Goal: Information Seeking & Learning: Learn about a topic

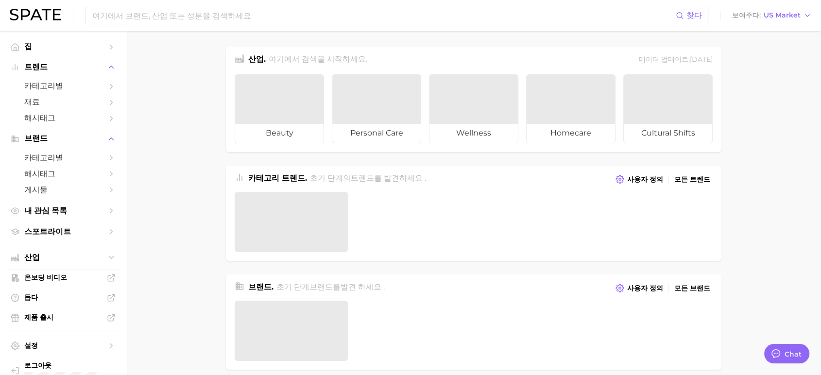
type textarea "x"
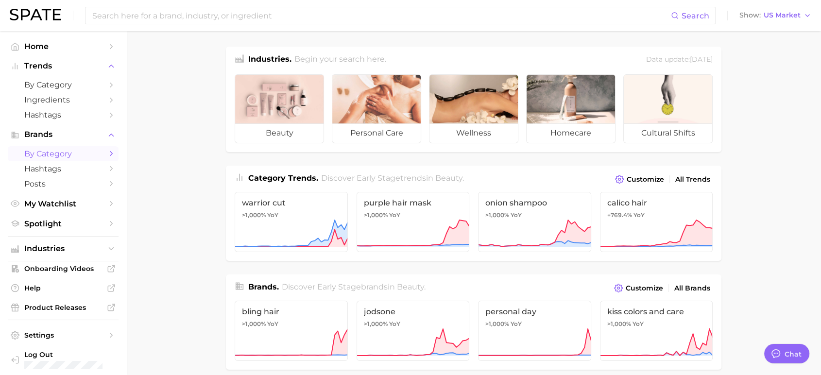
click at [52, 158] on span "by Category" at bounding box center [63, 153] width 78 height 9
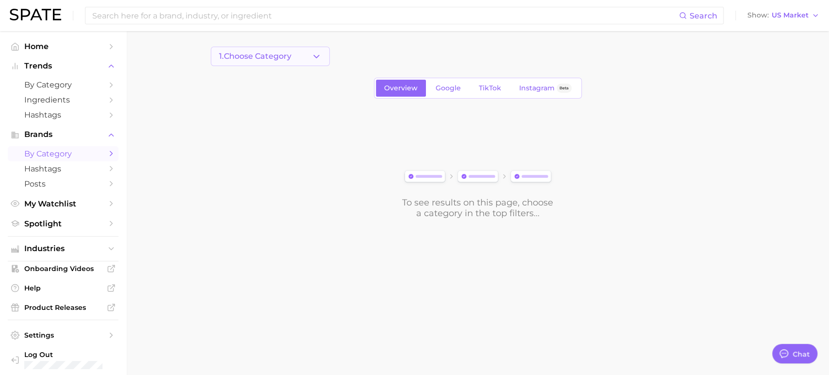
click at [315, 56] on icon "button" at bounding box center [316, 56] width 10 height 10
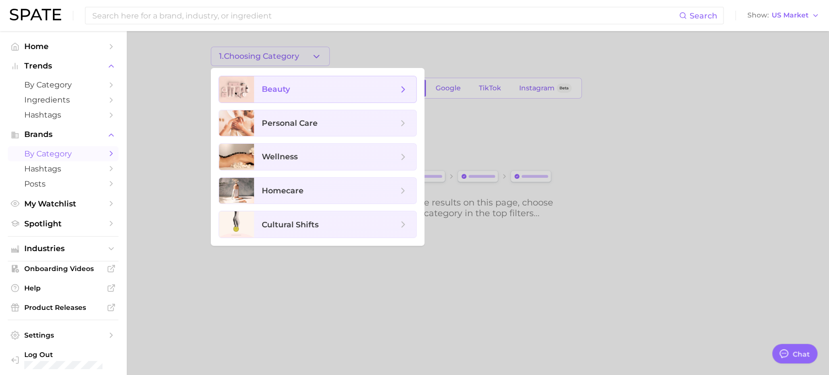
click at [289, 92] on span "beauty" at bounding box center [276, 89] width 28 height 9
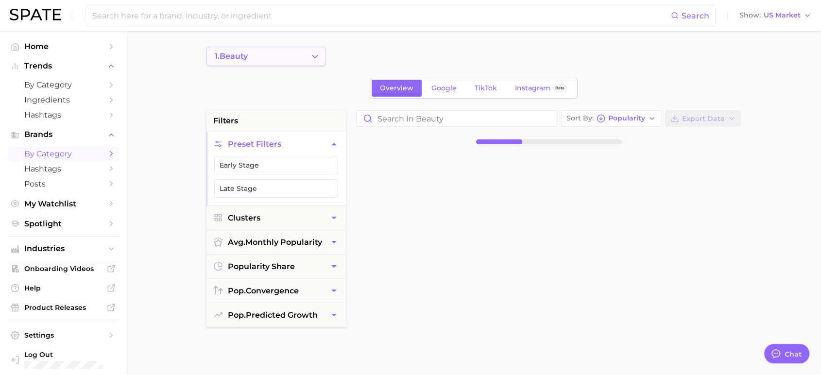
click at [279, 57] on button "1. beauty" at bounding box center [265, 56] width 119 height 19
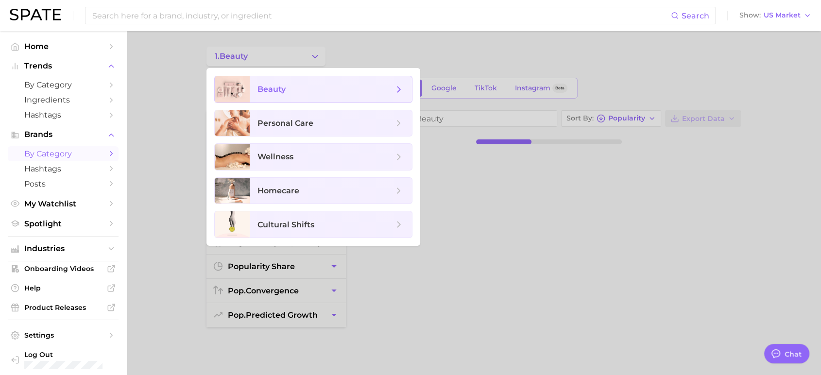
click at [353, 89] on span "beauty" at bounding box center [325, 89] width 136 height 11
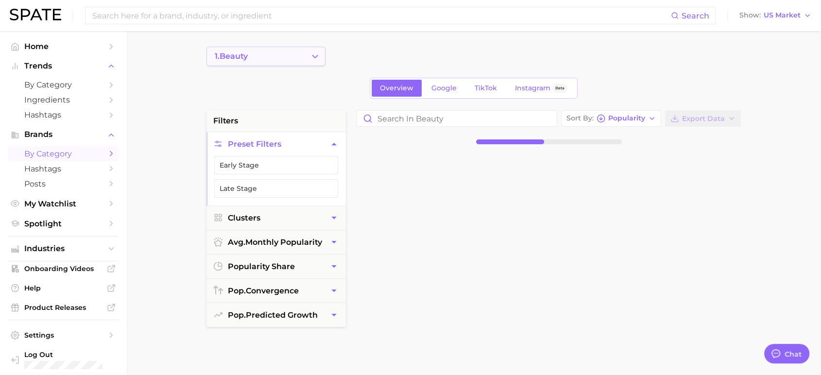
click at [317, 55] on polyline "Change Category" at bounding box center [314, 56] width 5 height 2
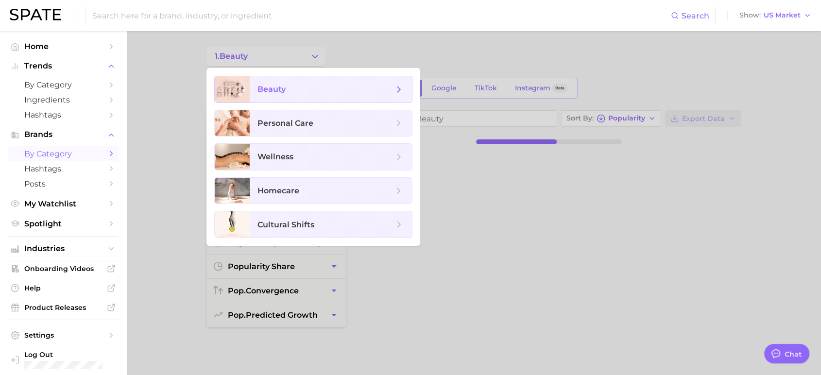
click at [345, 90] on span "beauty" at bounding box center [325, 89] width 136 height 11
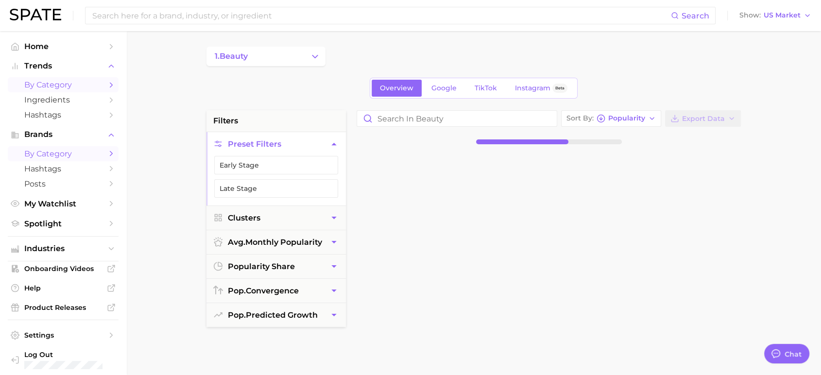
click at [76, 82] on span "by Category" at bounding box center [63, 84] width 78 height 9
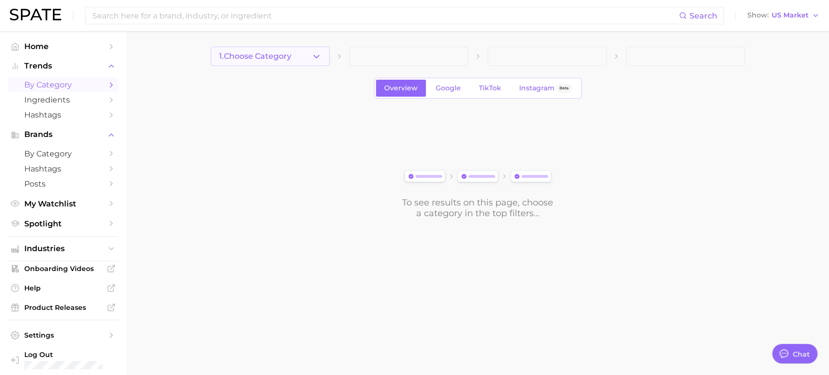
click at [301, 63] on button "1. Choose Category" at bounding box center [270, 56] width 119 height 19
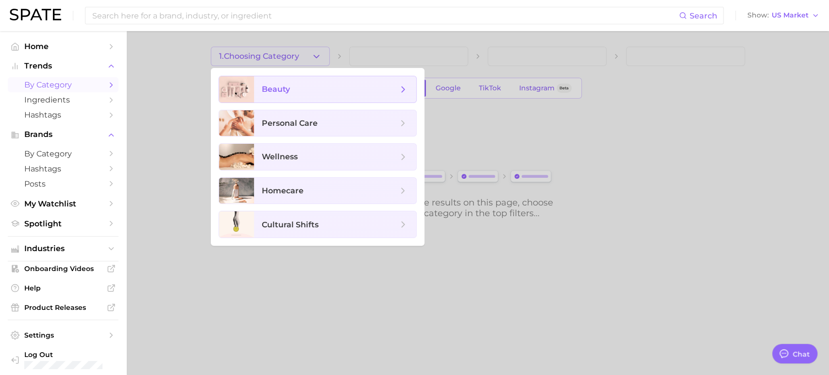
click at [297, 85] on span "beauty" at bounding box center [330, 89] width 136 height 11
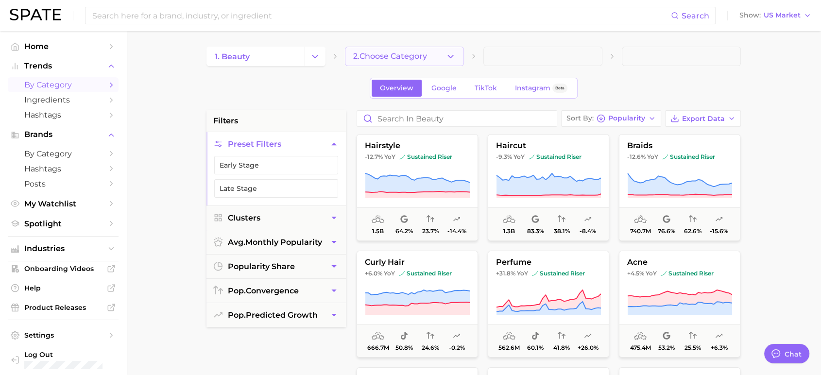
click at [397, 55] on span "2. Choose Category" at bounding box center [390, 56] width 74 height 9
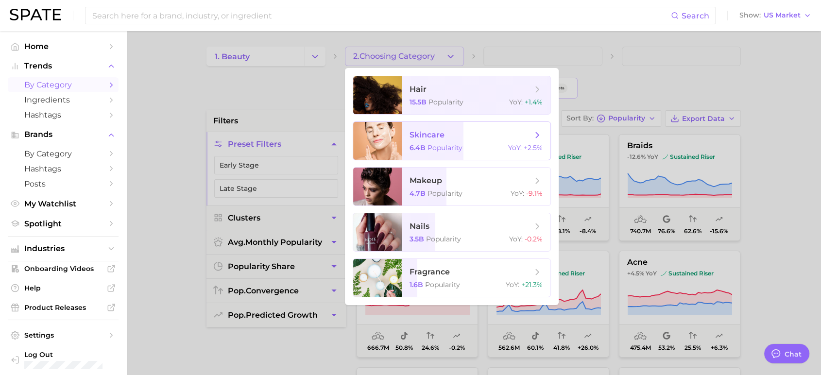
click at [509, 135] on span "skincare" at bounding box center [470, 135] width 122 height 11
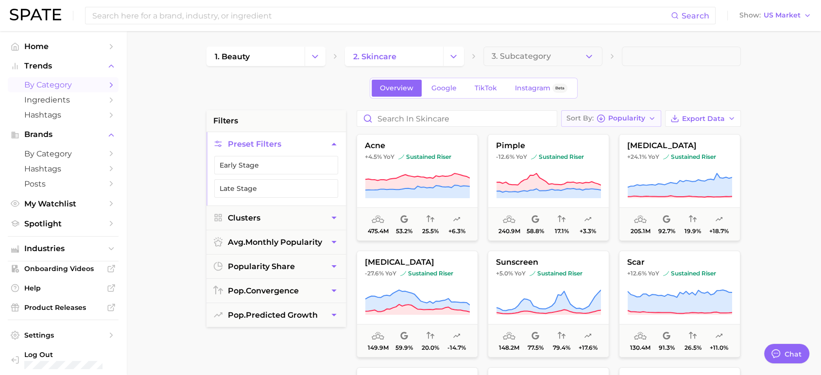
click at [622, 118] on span "Popularity" at bounding box center [626, 118] width 37 height 5
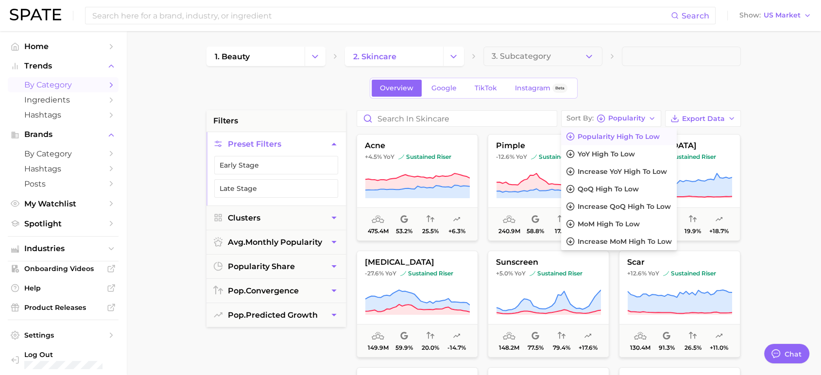
click at [643, 88] on div "Overview Google TikTok Instagram Beta" at bounding box center [473, 88] width 534 height 21
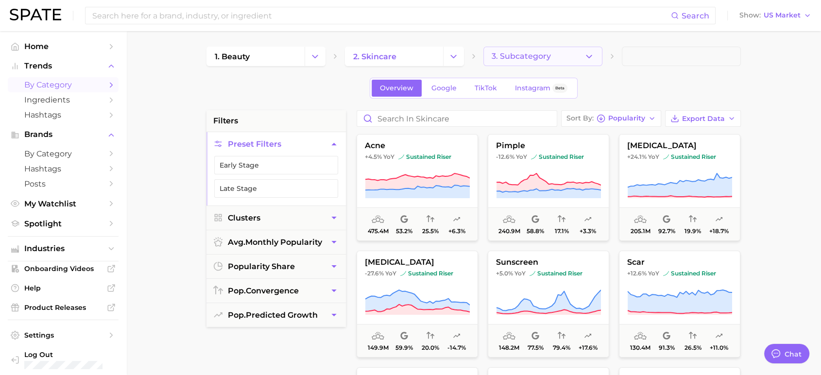
click at [571, 56] on button "3. Subcategory" at bounding box center [542, 56] width 119 height 19
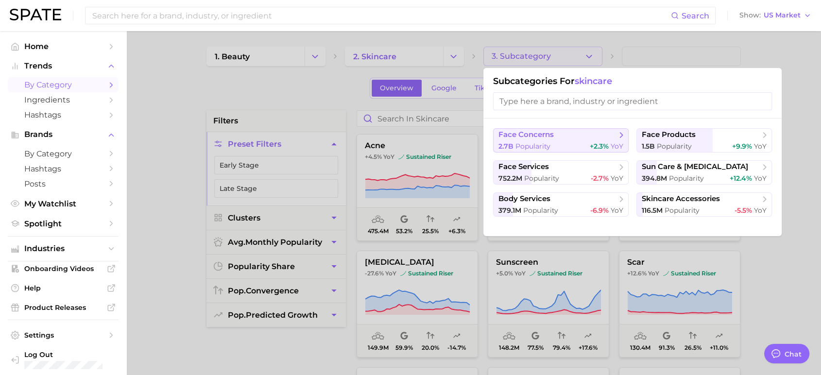
click at [565, 142] on div "2.7b Popularity +2.3% YoY" at bounding box center [560, 146] width 125 height 9
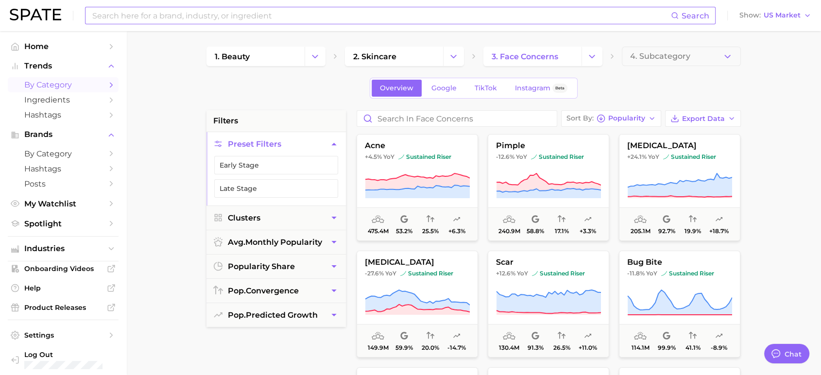
click at [357, 20] on input at bounding box center [380, 15] width 579 height 17
type input "climate"
click at [39, 14] on img at bounding box center [35, 15] width 51 height 12
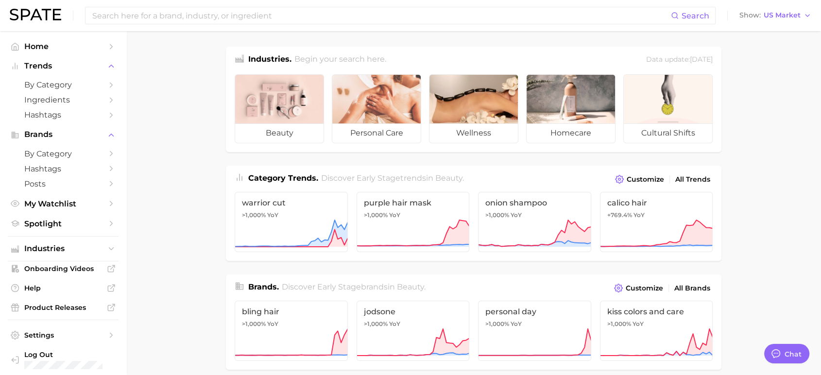
click at [39, 14] on img at bounding box center [35, 15] width 51 height 12
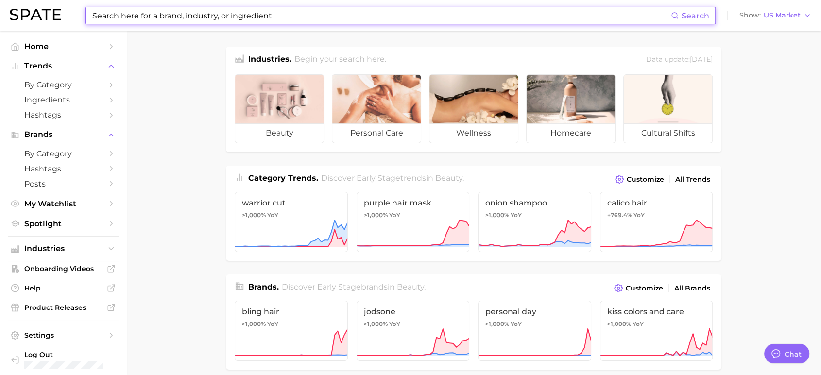
click at [134, 8] on input at bounding box center [380, 15] width 579 height 17
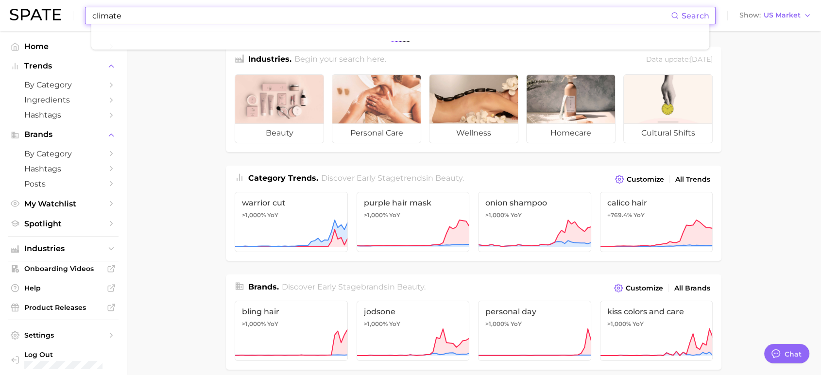
type input "climate"
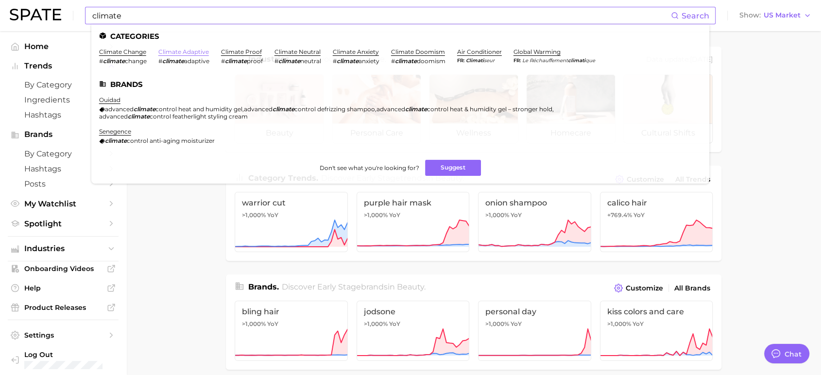
click at [184, 53] on link "climate adaptive" at bounding box center [183, 51] width 51 height 7
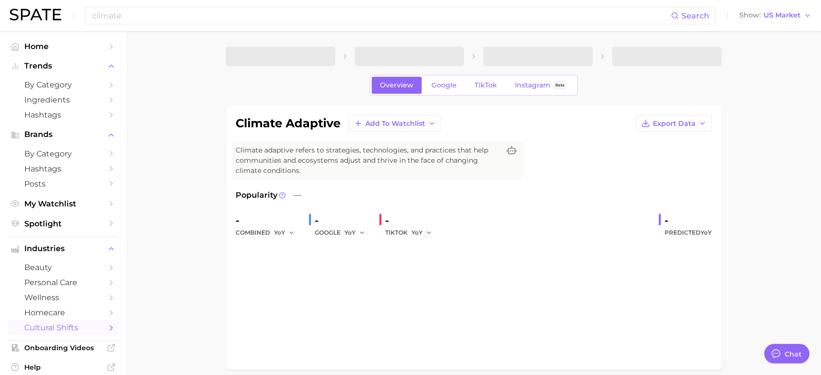
type textarea "x"
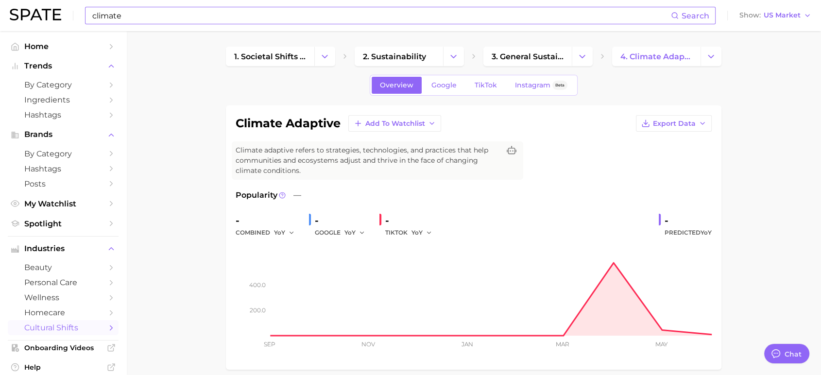
click at [224, 23] on input "climate" at bounding box center [380, 15] width 579 height 17
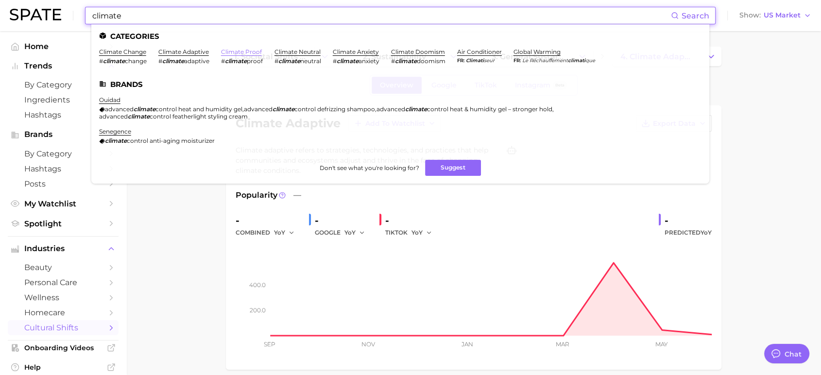
click at [236, 51] on link "climate proof" at bounding box center [241, 51] width 41 height 7
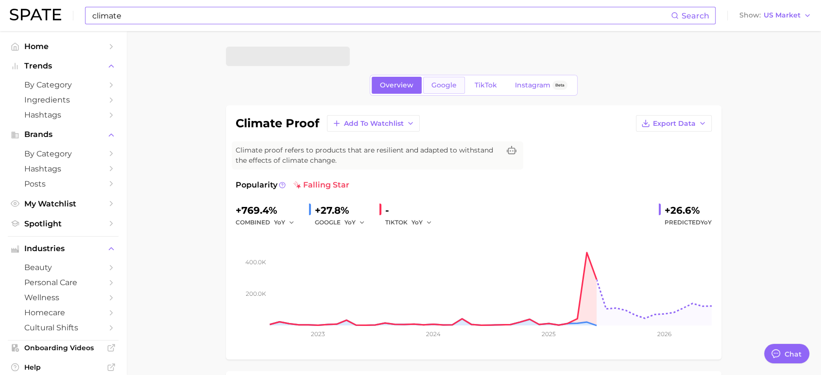
click at [445, 81] on span "Google" at bounding box center [443, 85] width 25 height 8
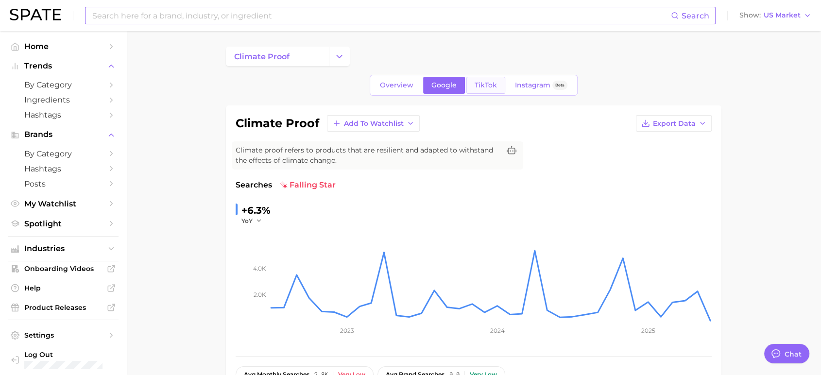
click at [488, 87] on span "TikTok" at bounding box center [486, 85] width 22 height 8
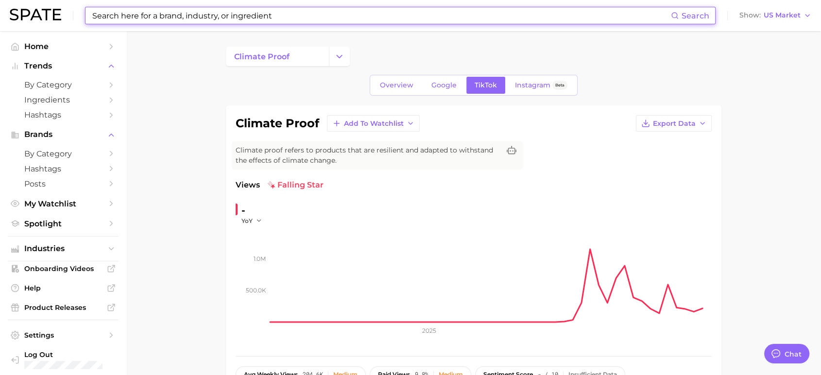
click at [286, 20] on input at bounding box center [380, 15] width 579 height 17
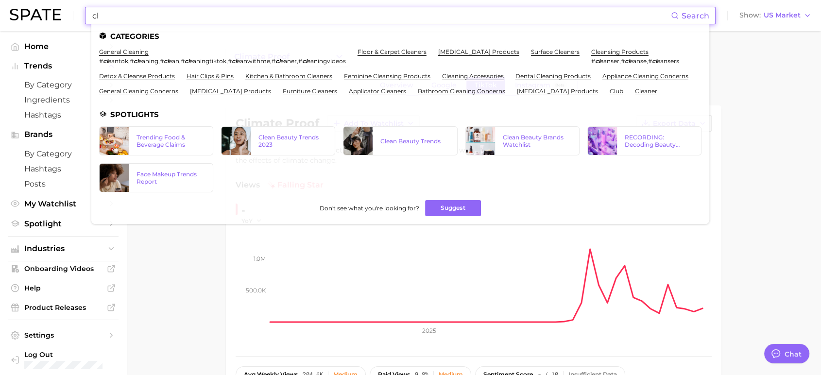
type input "c"
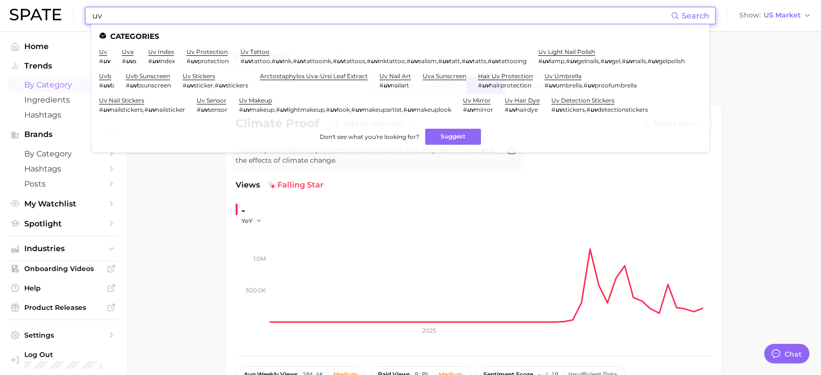
type input "uv"
click at [62, 84] on span "by Category" at bounding box center [63, 84] width 78 height 9
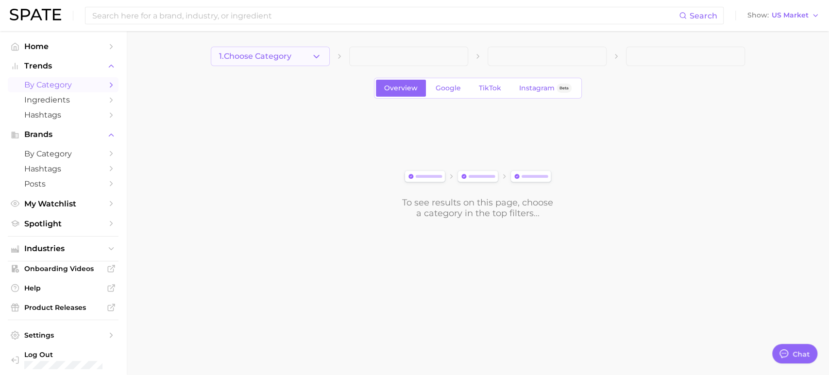
click at [289, 51] on button "1. Choose Category" at bounding box center [270, 56] width 119 height 19
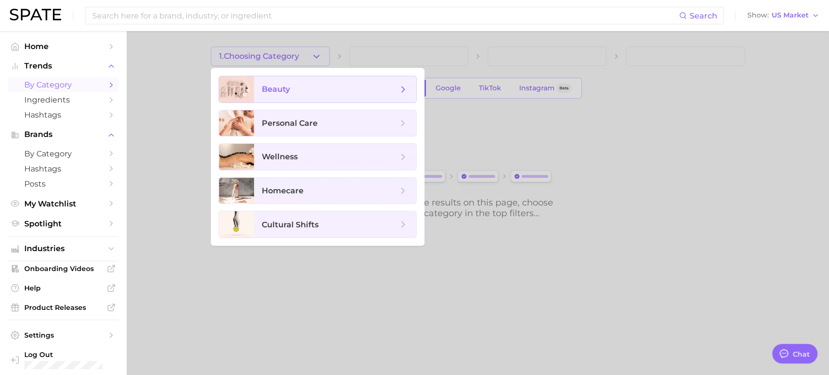
click at [293, 89] on span "beauty" at bounding box center [330, 89] width 136 height 11
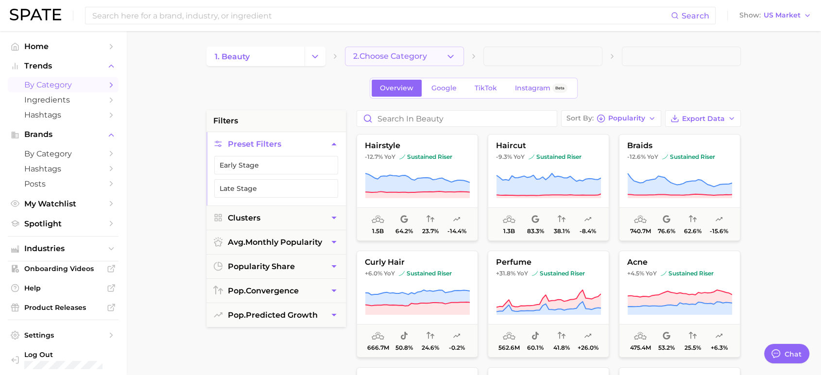
click at [448, 52] on icon "button" at bounding box center [450, 56] width 10 height 10
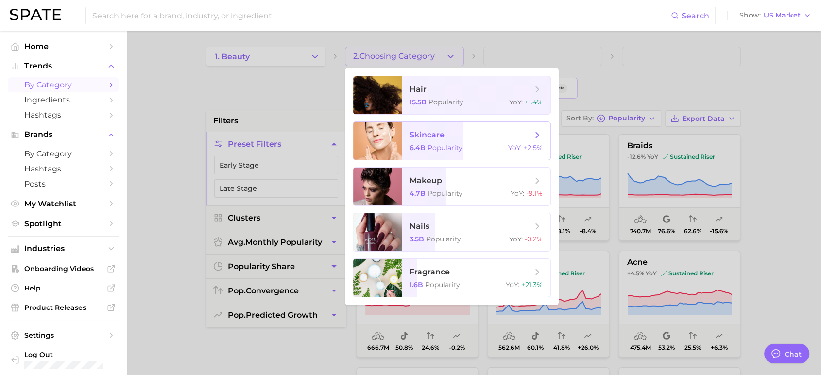
click at [507, 132] on span "skincare" at bounding box center [470, 135] width 122 height 11
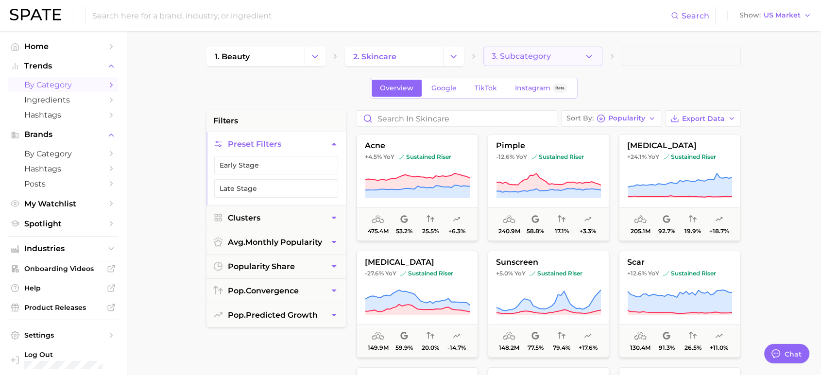
click at [564, 57] on button "3. Subcategory" at bounding box center [542, 56] width 119 height 19
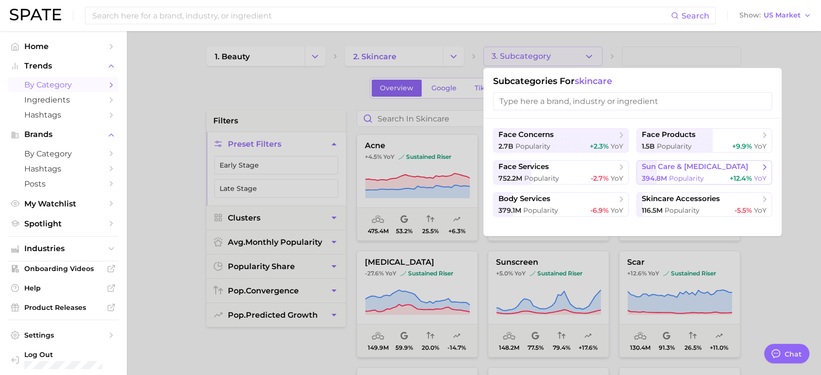
click at [724, 167] on span "sun care & [MEDICAL_DATA]" at bounding box center [701, 167] width 118 height 10
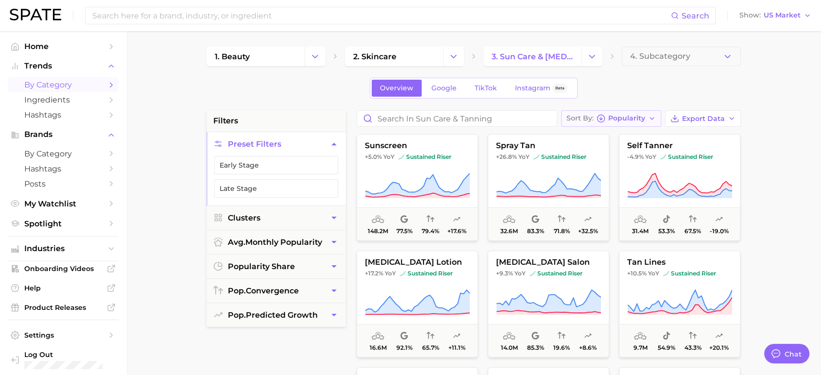
click at [623, 116] on span "Popularity" at bounding box center [626, 118] width 37 height 5
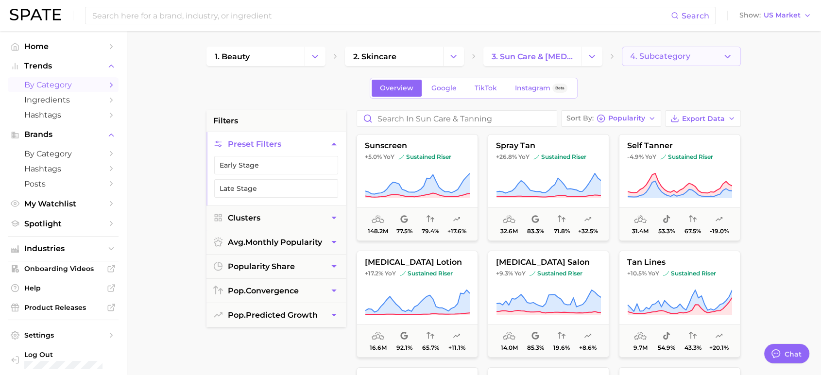
click at [680, 51] on button "4. Subcategory" at bounding box center [681, 56] width 119 height 19
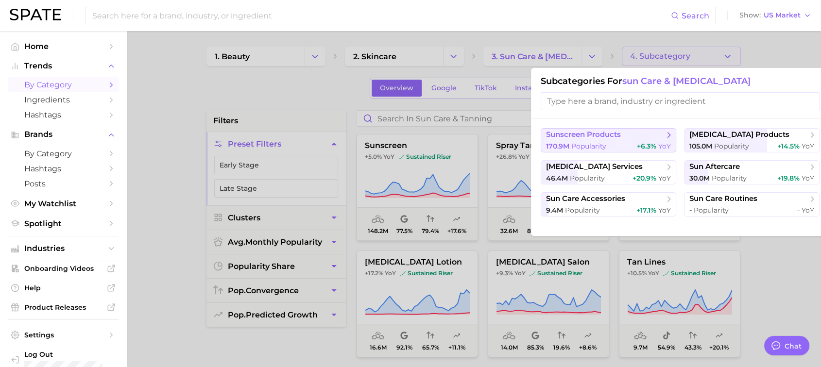
click at [590, 134] on span "sunscreen products" at bounding box center [583, 134] width 75 height 9
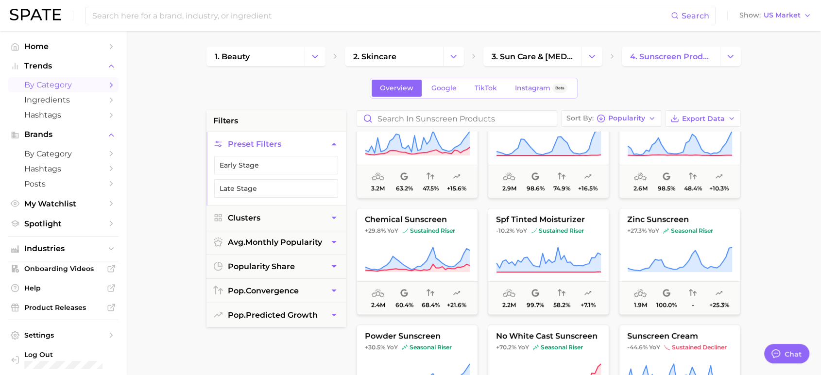
scroll to position [377, 0]
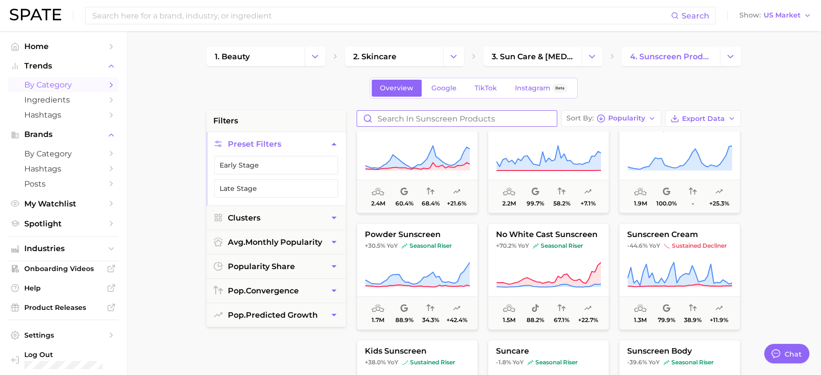
click at [430, 117] on input "Search in sunscreen products" at bounding box center [457, 119] width 200 height 16
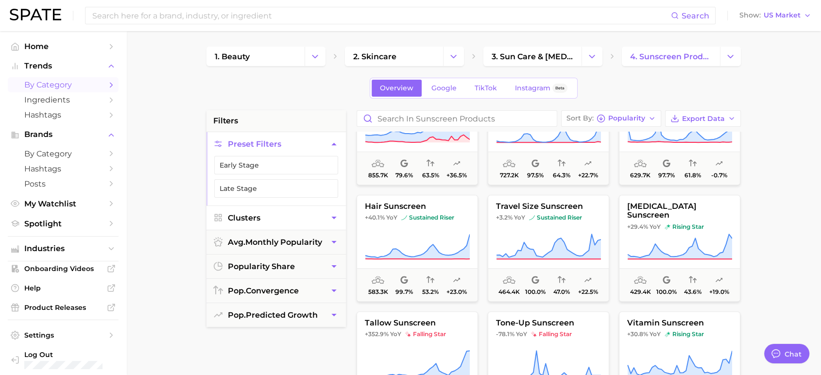
click at [248, 218] on span "Clusters" at bounding box center [244, 217] width 33 height 9
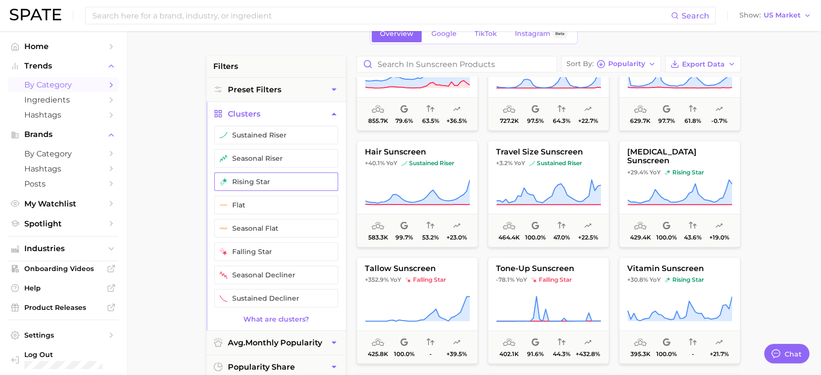
scroll to position [108, 0]
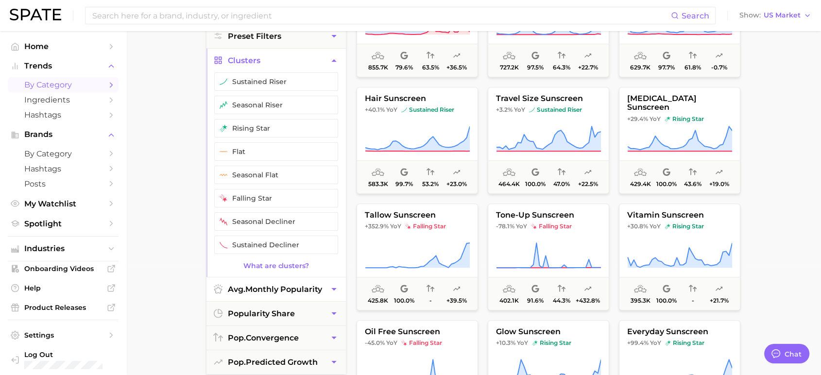
click at [273, 288] on span "avg. monthly popularity" at bounding box center [275, 289] width 94 height 9
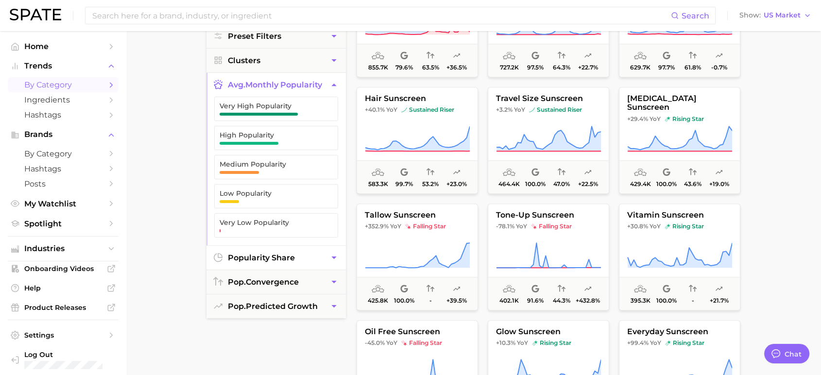
click at [267, 259] on span "popularity share" at bounding box center [261, 257] width 67 height 9
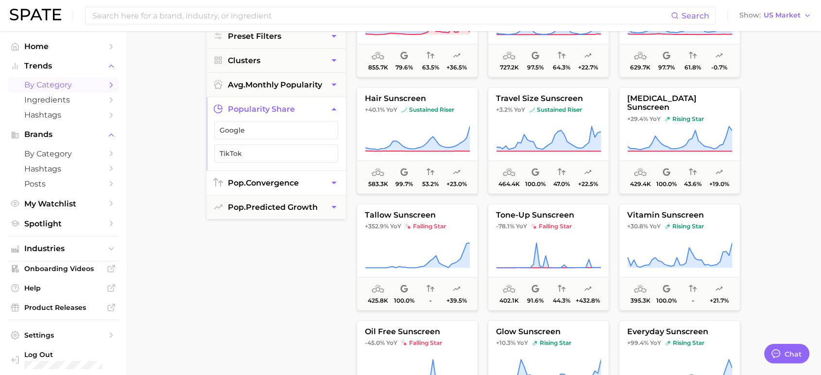
click at [295, 182] on span "pop. convergence" at bounding box center [263, 182] width 71 height 9
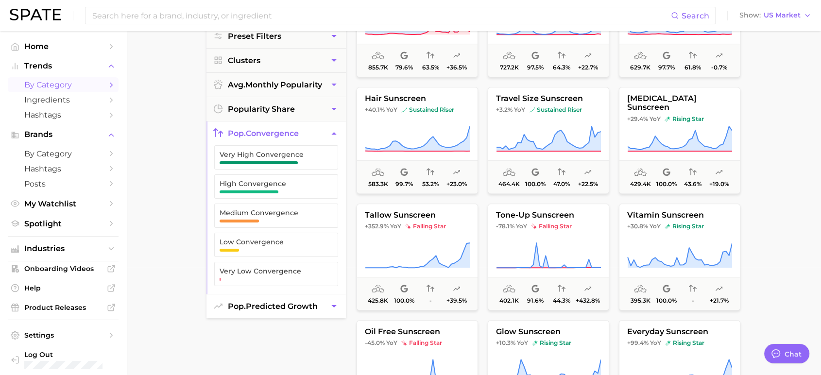
click at [267, 304] on span "pop. predicted growth" at bounding box center [273, 306] width 90 height 9
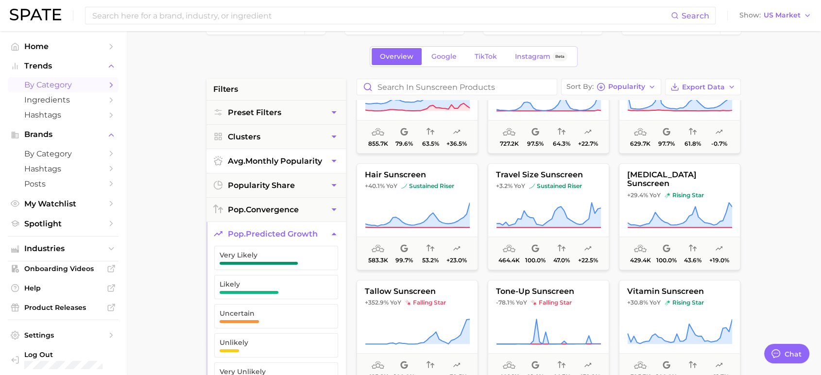
scroll to position [0, 0]
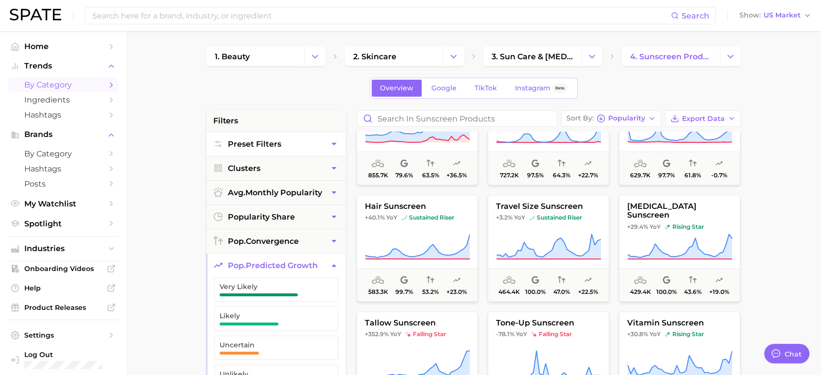
click at [284, 143] on button "Preset Filters" at bounding box center [275, 144] width 139 height 24
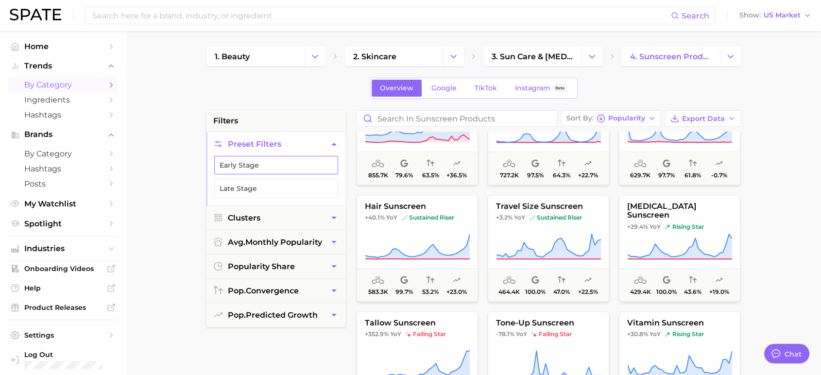
click at [288, 164] on button "Early Stage" at bounding box center [276, 165] width 124 height 18
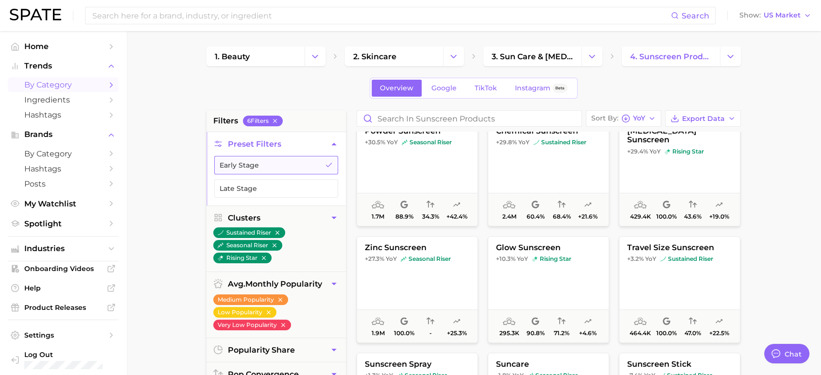
scroll to position [364, 0]
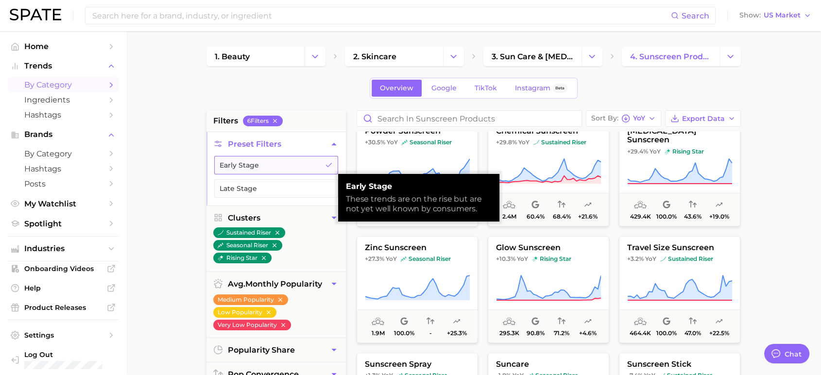
click at [285, 171] on button "Early Stage" at bounding box center [276, 165] width 124 height 18
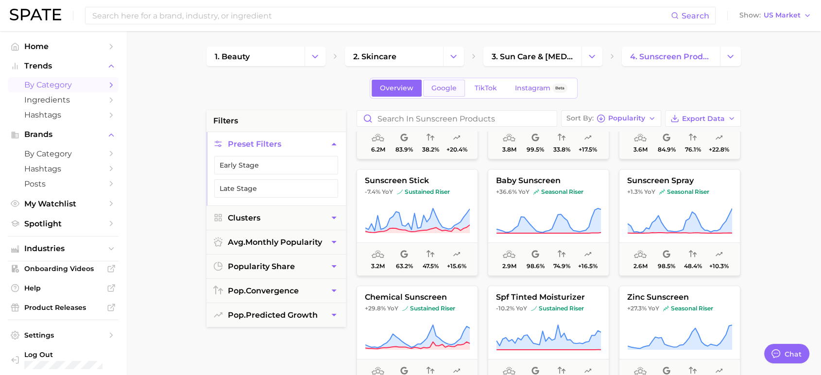
scroll to position [108, 0]
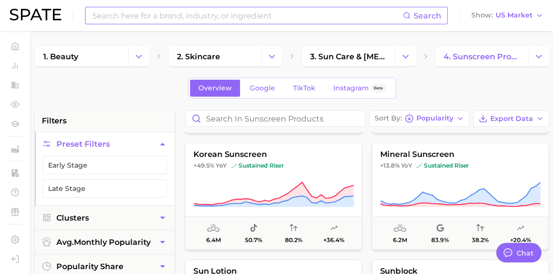
type textarea "x"
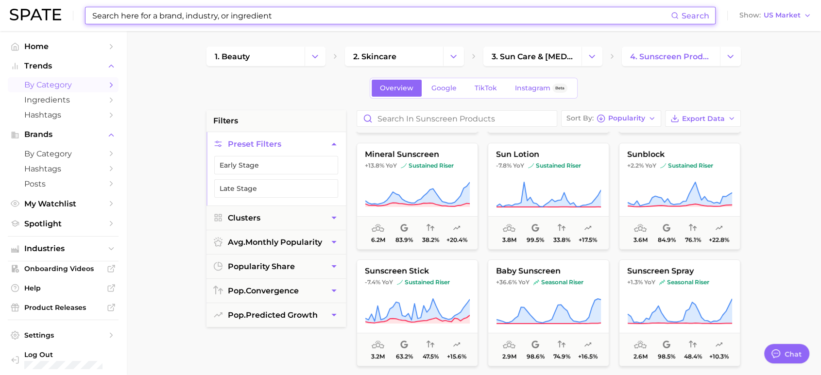
click at [170, 15] on input at bounding box center [380, 15] width 579 height 17
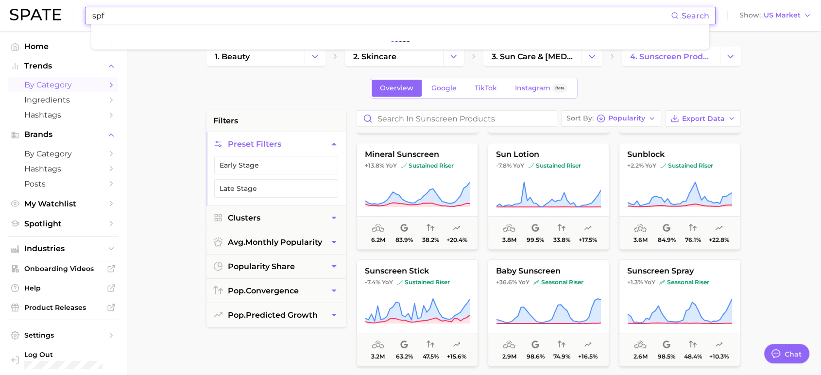
type input "spf"
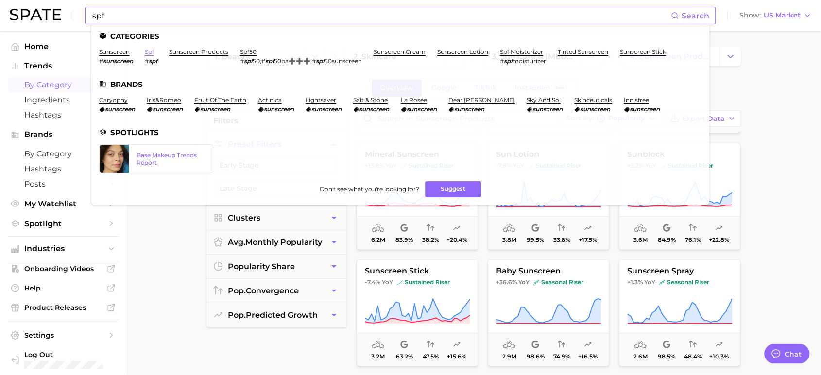
click at [148, 53] on link "spf" at bounding box center [149, 51] width 9 height 7
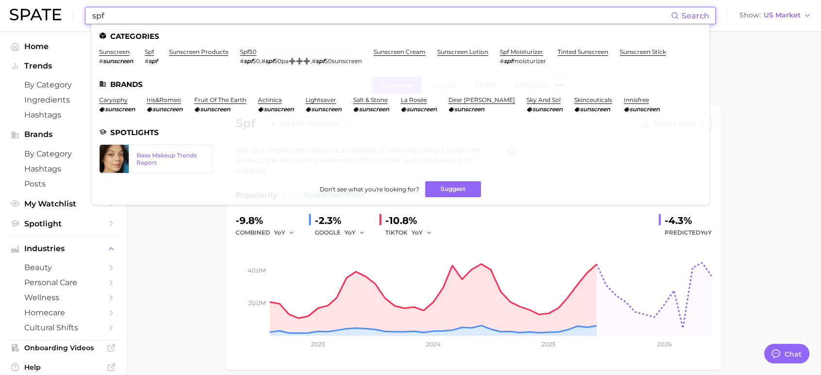
drag, startPoint x: 114, startPoint y: 15, endPoint x: 9, endPoint y: -1, distance: 105.7
click at [9, 0] on html "spf Search Categories sunscreen # sunscreen spf # spf sunscreen products spf50 …" at bounding box center [410, 187] width 821 height 375
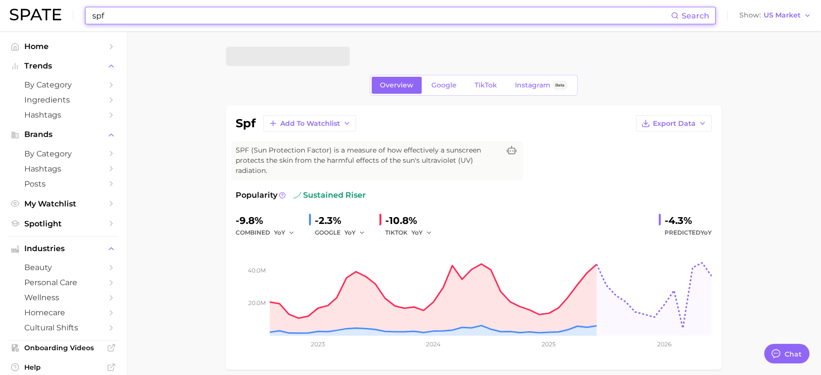
click at [256, 15] on input "spf" at bounding box center [380, 15] width 579 height 17
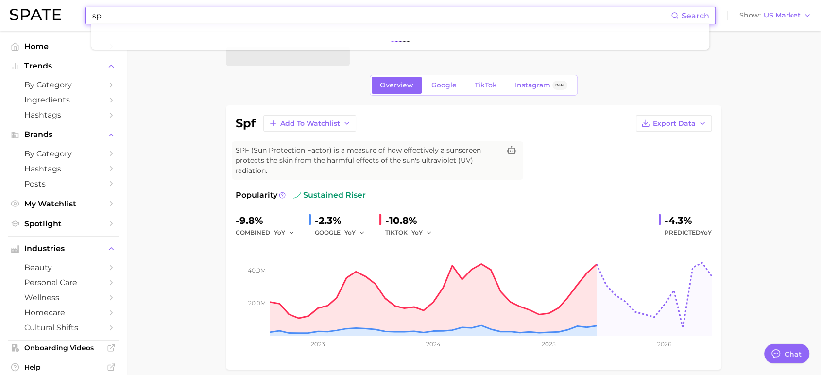
type input "s"
type input "v"
type input "b"
type input "v"
type input "body spf"
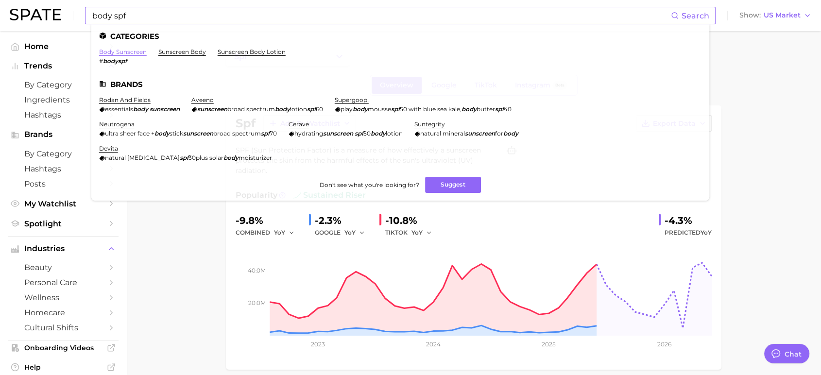
click at [120, 52] on link "body sunscreen" at bounding box center [123, 51] width 48 height 7
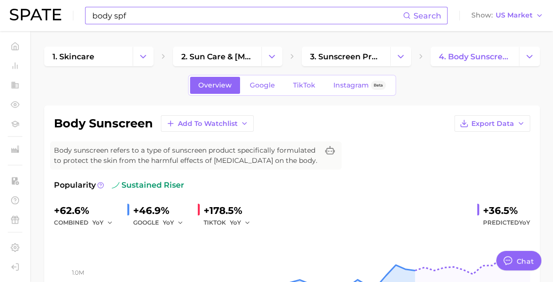
type textarea "x"
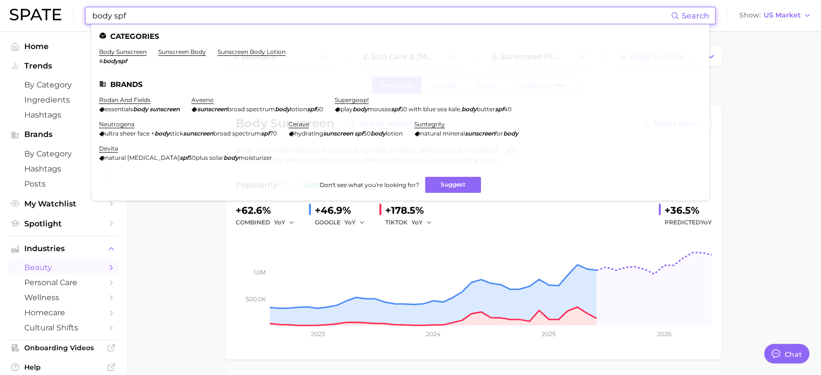
drag, startPoint x: 160, startPoint y: 9, endPoint x: 0, endPoint y: -9, distance: 161.3
click at [0, 0] on html "body spf Search Categories body sunscreen # bodyspf sunscreen body sunscreen bo…" at bounding box center [410, 187] width 821 height 375
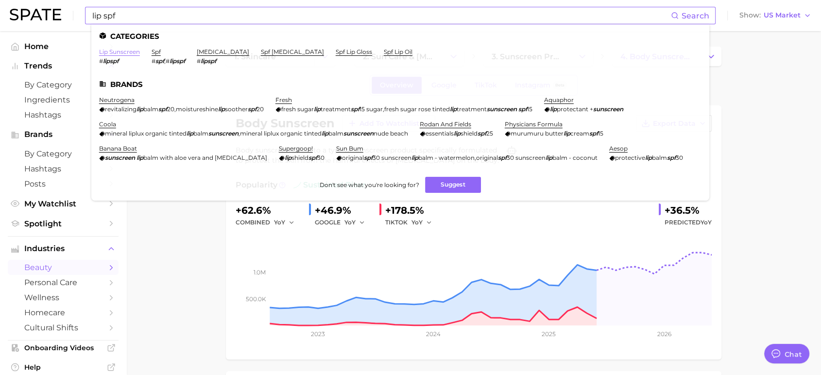
click at [117, 50] on link "lip sunscreen" at bounding box center [119, 51] width 41 height 7
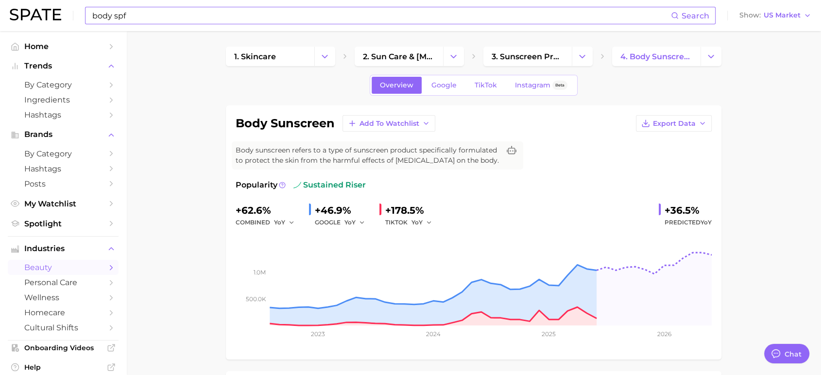
click at [362, 222] on polyline "button" at bounding box center [361, 221] width 3 height 1
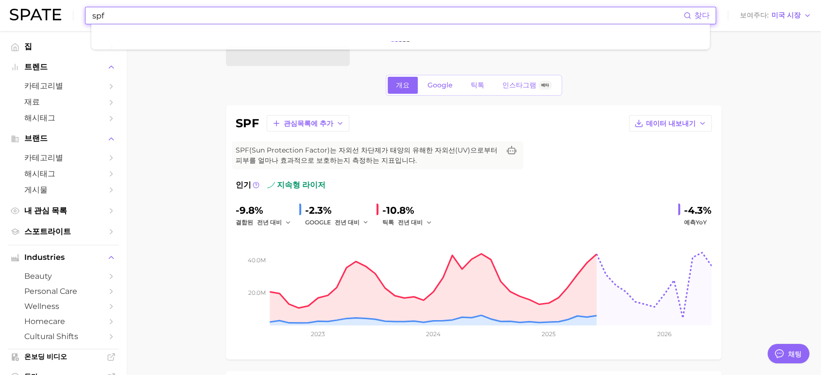
drag, startPoint x: 291, startPoint y: 19, endPoint x: 0, endPoint y: -64, distance: 302.9
click at [0, 0] on html "spf 찾다 보여주다 미국 시장 집 트렌드 카테고리별 재료 해시태그 브랜드 카테고리별 해시태그 게시물 내 관심 목록 스포트라이트 Industr…" at bounding box center [410, 187] width 821 height 375
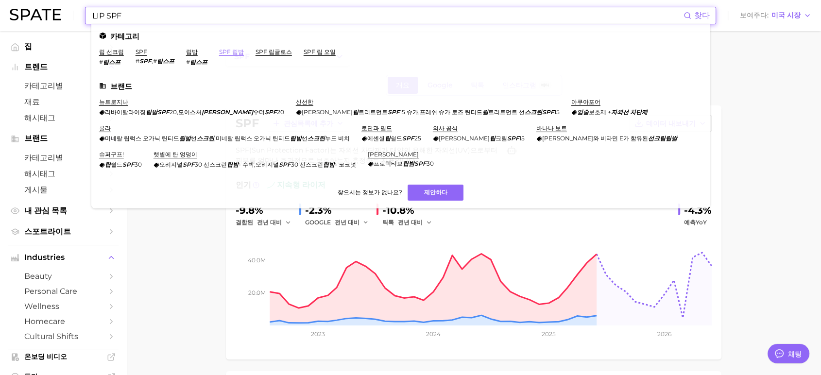
click at [226, 50] on font "SPF 립밤" at bounding box center [231, 51] width 25 height 7
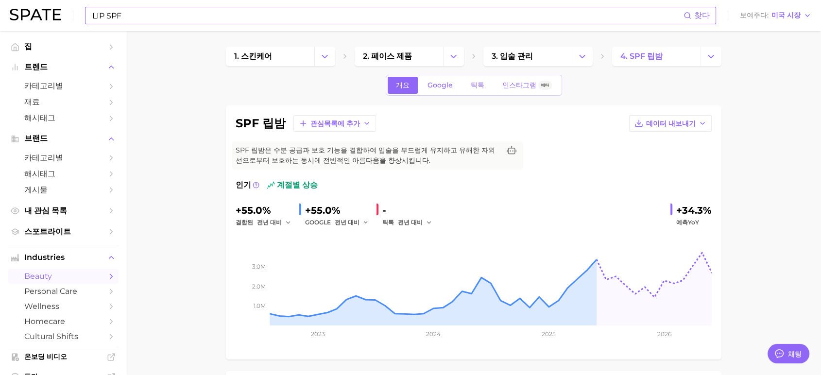
click at [37, 8] on div "LIP SPF 찾다 보여주다 미국 시장" at bounding box center [410, 15] width 801 height 31
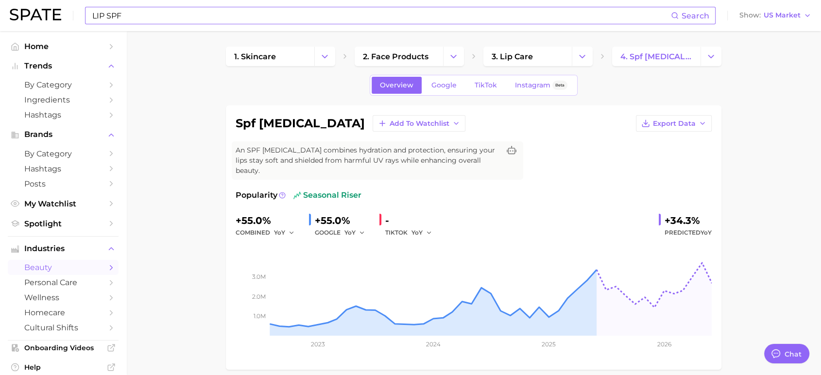
click at [136, 11] on input "LIP SPF" at bounding box center [380, 15] width 579 height 17
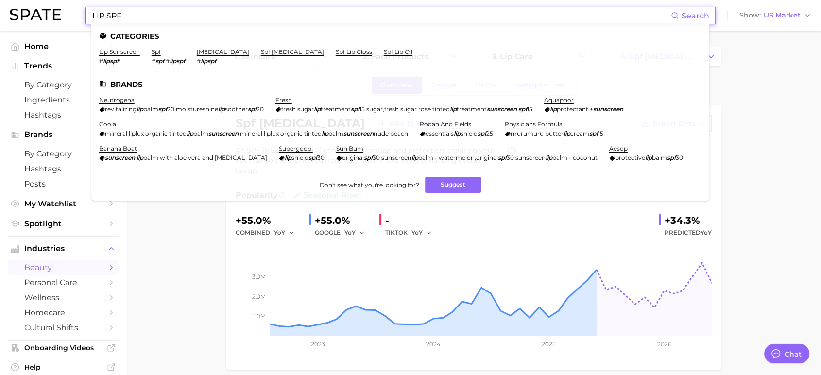
drag, startPoint x: 122, startPoint y: 15, endPoint x: 40, endPoint y: 10, distance: 82.2
click at [51, 12] on div "LIP SPF Search Categories lip sunscreen # lipspf spf # spf , # lipspf [MEDICAL_…" at bounding box center [410, 15] width 801 height 31
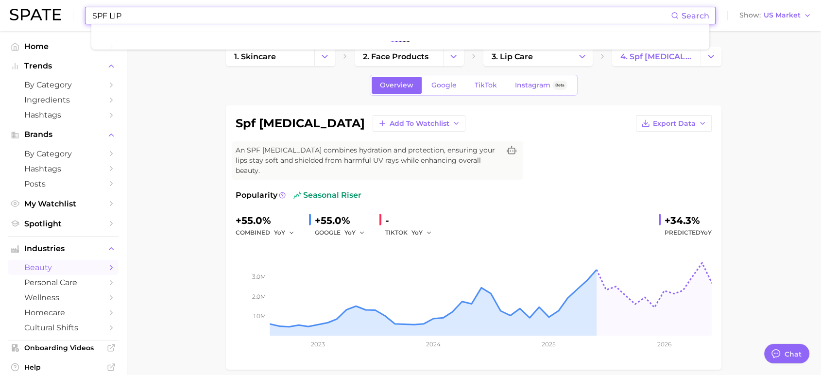
type input "SPF LIP"
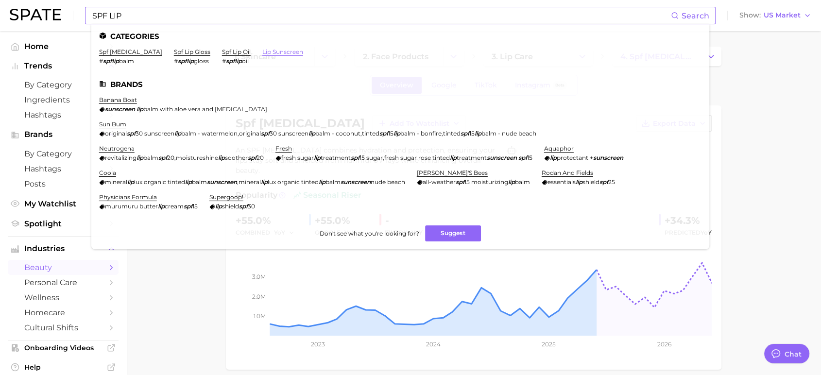
click at [262, 51] on link "lip sunscreen" at bounding box center [282, 51] width 41 height 7
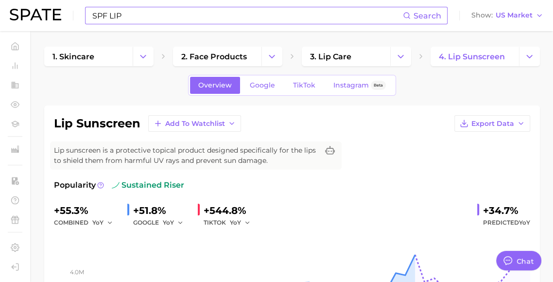
type textarea "x"
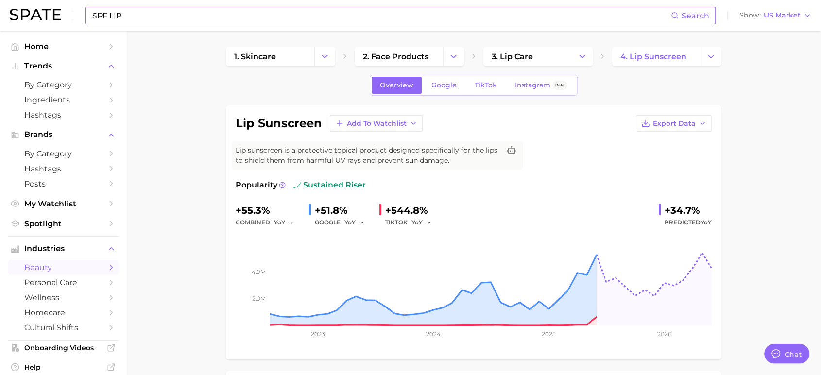
drag, startPoint x: 315, startPoint y: 209, endPoint x: 357, endPoint y: 209, distance: 42.7
click at [357, 209] on div "+51.8%" at bounding box center [343, 211] width 57 height 16
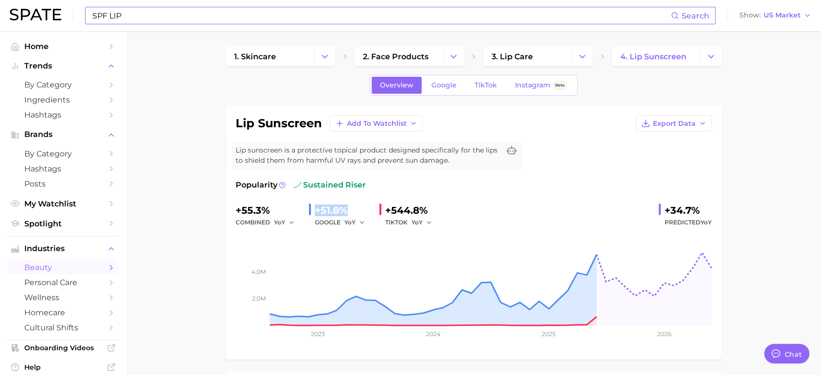
copy div "+51.8%"
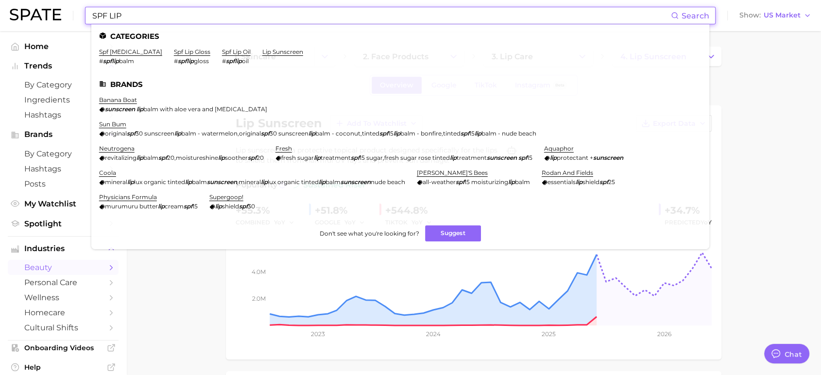
drag, startPoint x: 161, startPoint y: 15, endPoint x: 0, endPoint y: -36, distance: 169.1
click at [0, 0] on html "SPF LIP Search Categories spf [MEDICAL_DATA] # spflip balm spf lip gloss # spfl…" at bounding box center [410, 187] width 821 height 375
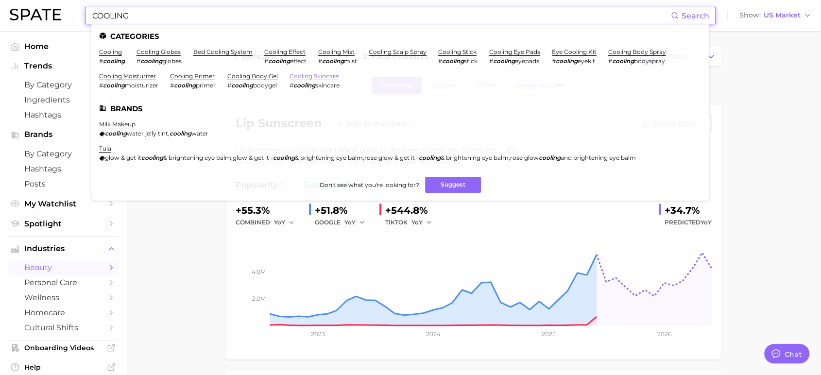
click at [321, 77] on link "cooling skincare" at bounding box center [313, 75] width 49 height 7
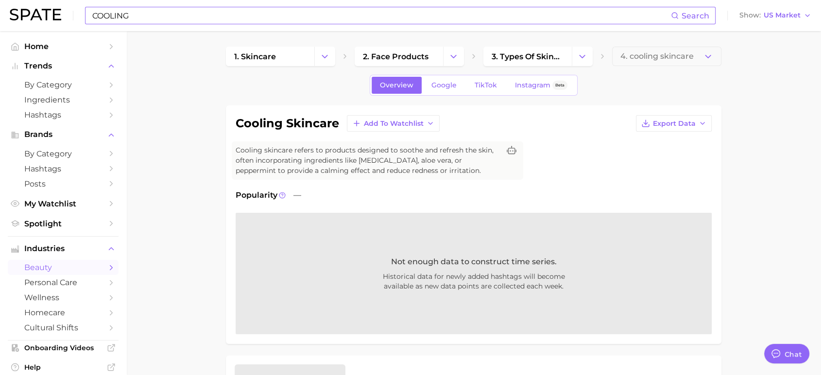
click at [268, 14] on input "COOLING" at bounding box center [380, 15] width 579 height 17
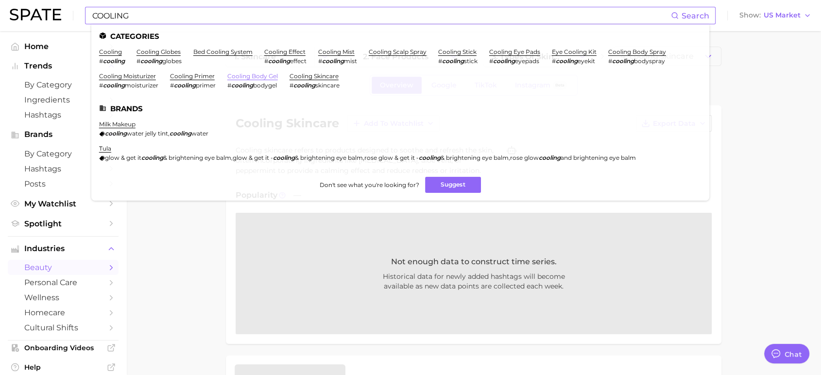
click at [245, 75] on link "cooling body gel" at bounding box center [252, 75] width 51 height 7
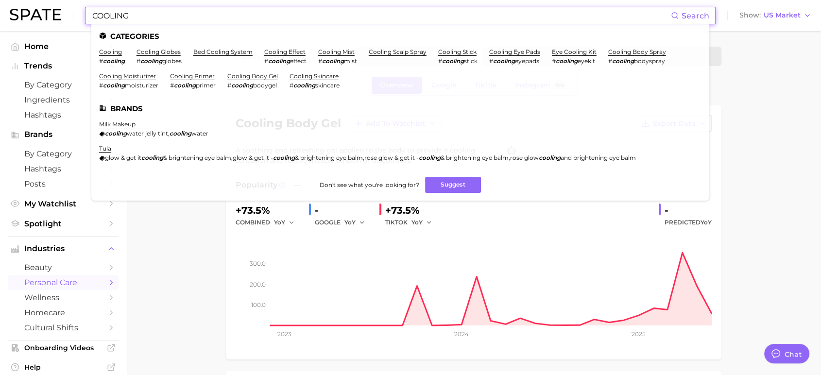
click at [179, 10] on input "COOLING" at bounding box center [380, 15] width 579 height 17
click at [124, 73] on link "cooling moisturizer" at bounding box center [127, 75] width 57 height 7
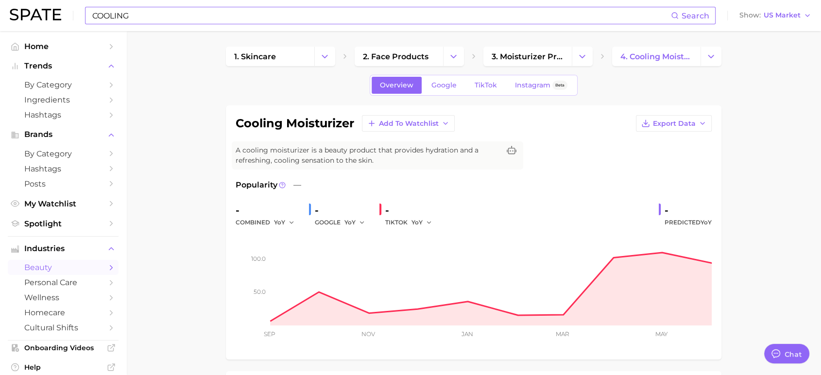
click at [163, 11] on input "COOLING" at bounding box center [380, 15] width 579 height 17
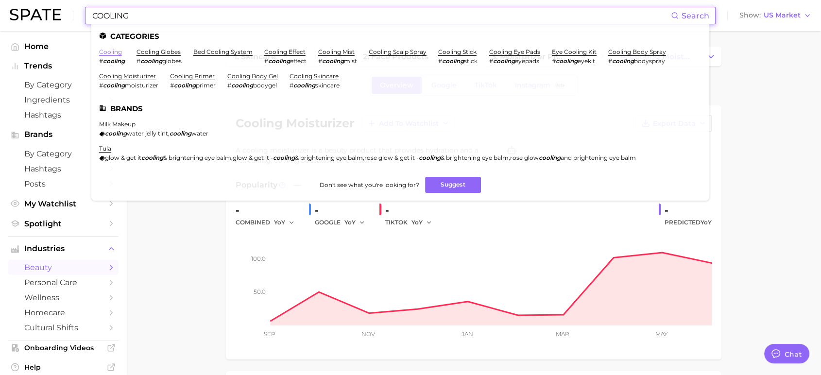
click at [105, 53] on link "cooling" at bounding box center [110, 51] width 23 height 7
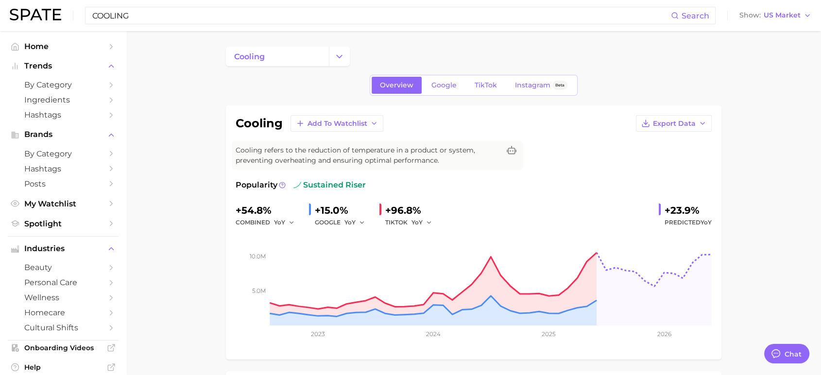
drag, startPoint x: 178, startPoint y: 8, endPoint x: 0, endPoint y: -37, distance: 183.8
click at [0, 0] on html "COOLING Search Show US Market Home Trends by Category Ingredients Hashtags Bran…" at bounding box center [410, 187] width 821 height 375
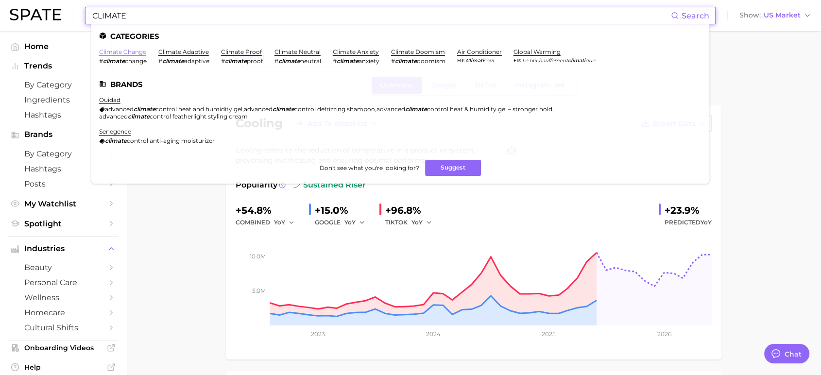
click at [133, 49] on link "climate change" at bounding box center [122, 51] width 47 height 7
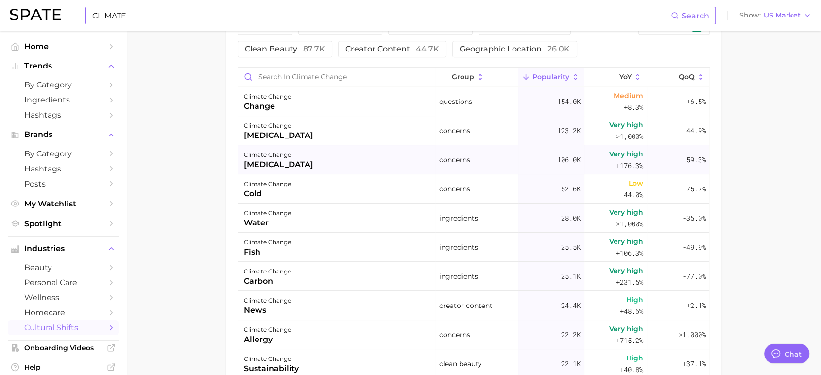
scroll to position [431, 0]
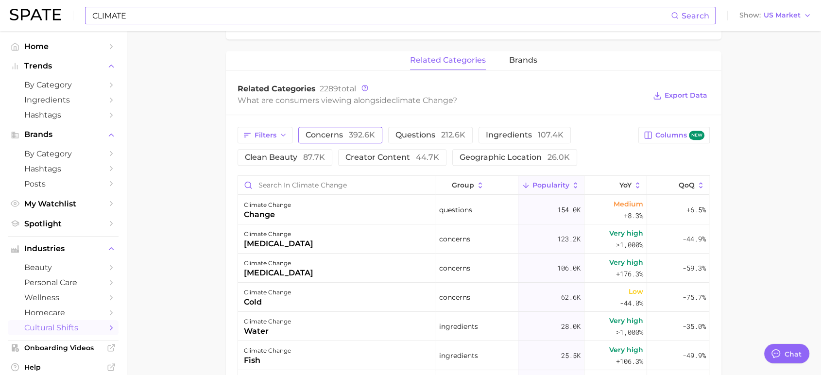
click at [355, 141] on button "concerns 392.6k" at bounding box center [340, 135] width 84 height 17
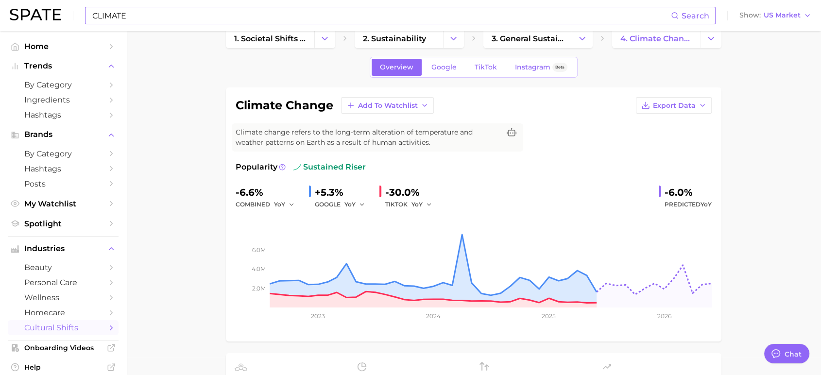
scroll to position [0, 0]
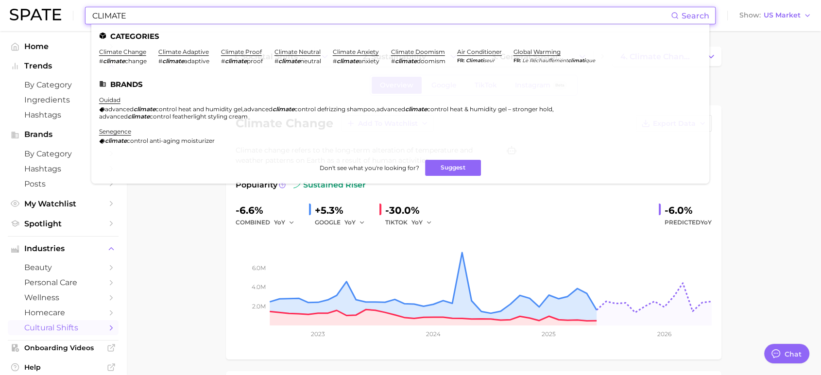
click at [166, 9] on input "CLIMATE" at bounding box center [380, 15] width 579 height 17
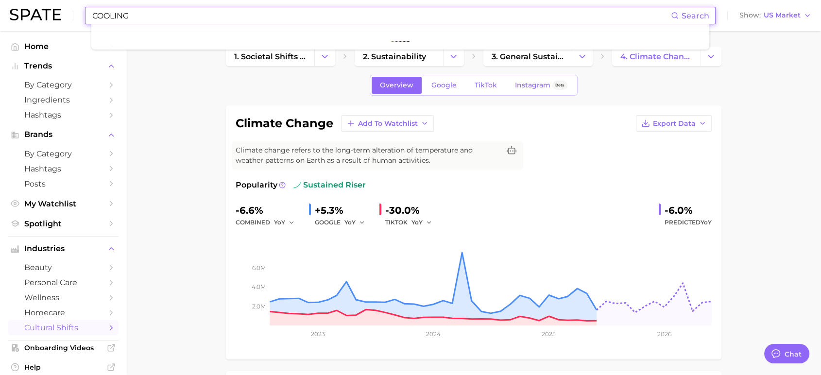
type input "COOLING"
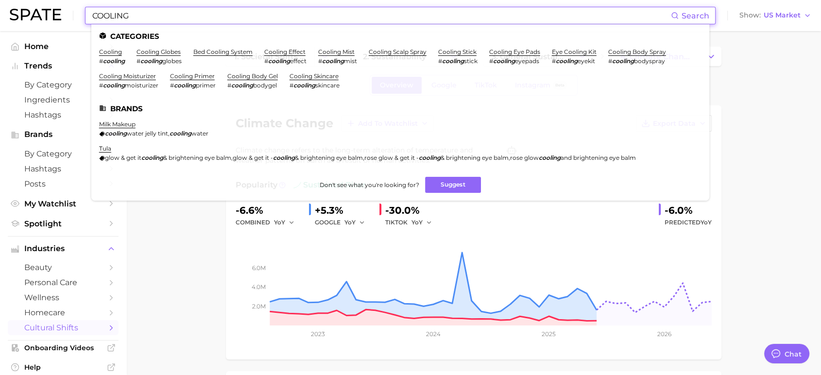
click at [112, 49] on link "cooling" at bounding box center [110, 51] width 23 height 7
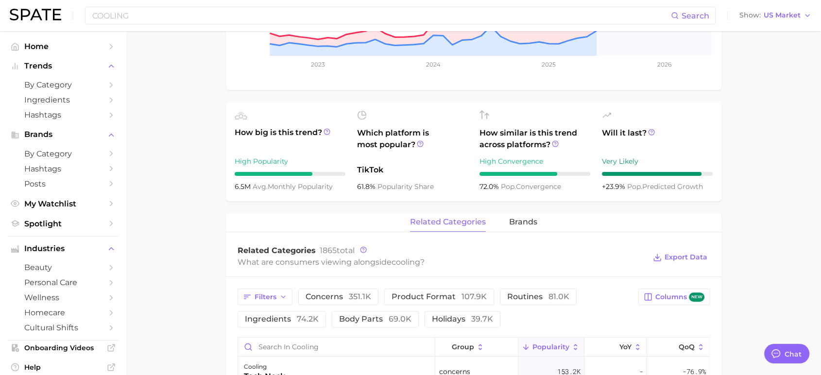
scroll to position [323, 0]
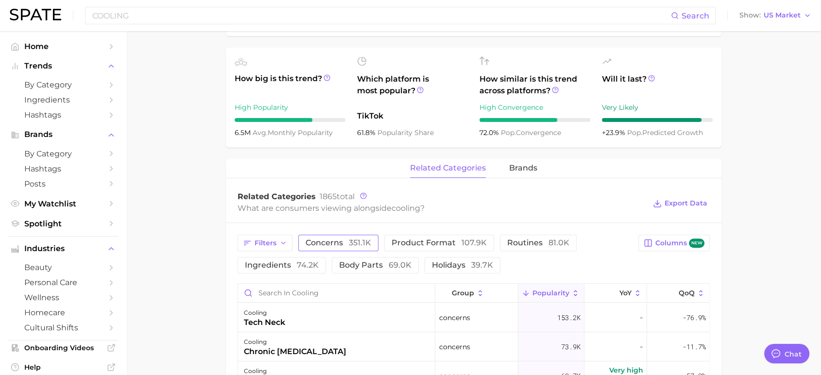
click at [339, 248] on button "concerns 351.1k" at bounding box center [338, 243] width 80 height 17
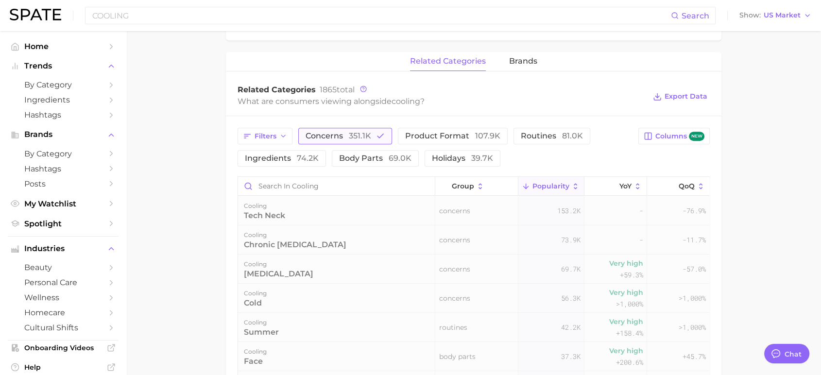
scroll to position [431, 0]
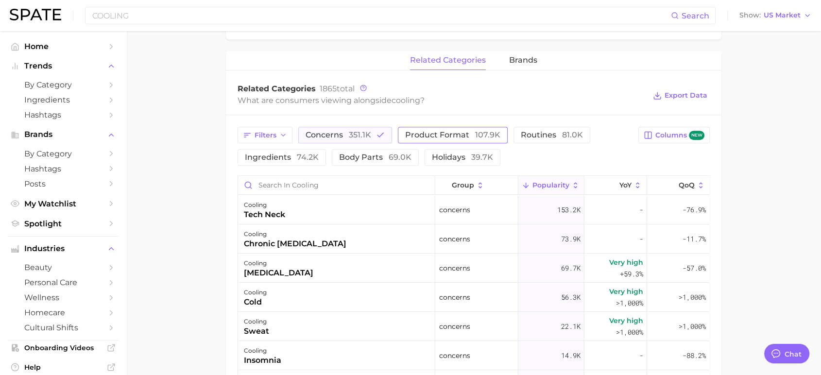
click at [414, 137] on span "product format 107.9k" at bounding box center [452, 135] width 95 height 8
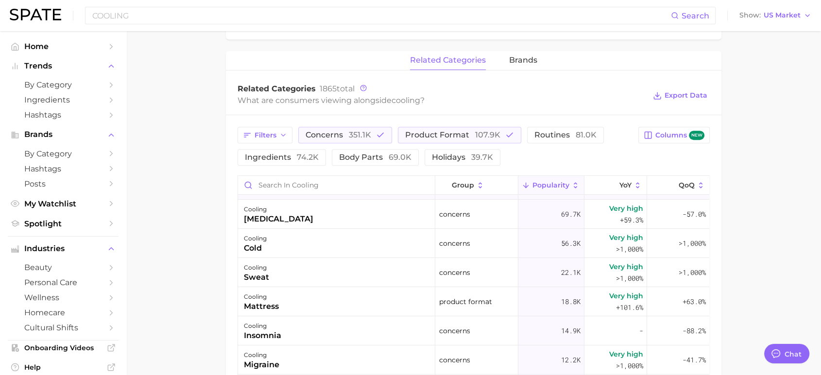
scroll to position [0, 0]
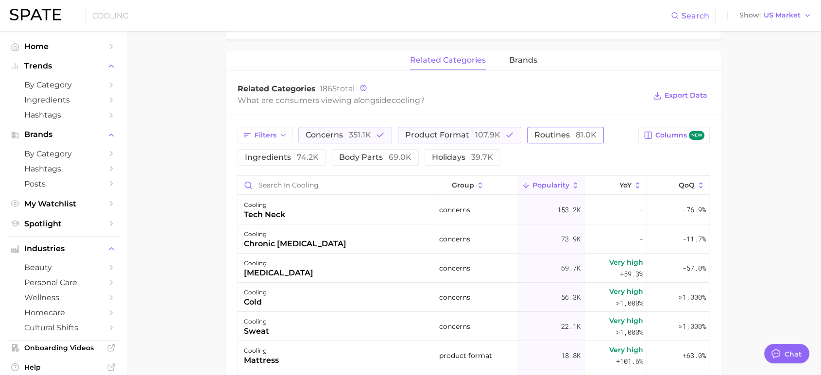
click at [557, 134] on span "routines 81.0k" at bounding box center [565, 135] width 62 height 8
click at [505, 138] on icon "button" at bounding box center [509, 135] width 9 height 9
click at [376, 139] on icon "button" at bounding box center [380, 135] width 9 height 9
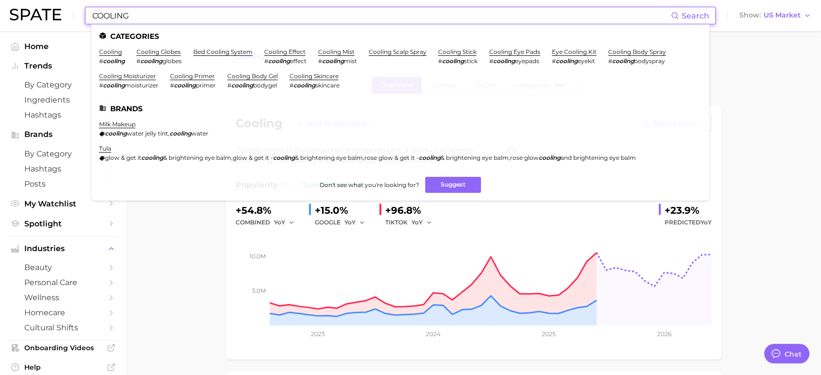
click at [171, 17] on input "COOLING" at bounding box center [380, 15] width 579 height 17
click at [326, 53] on link "cooling mist" at bounding box center [336, 51] width 36 height 7
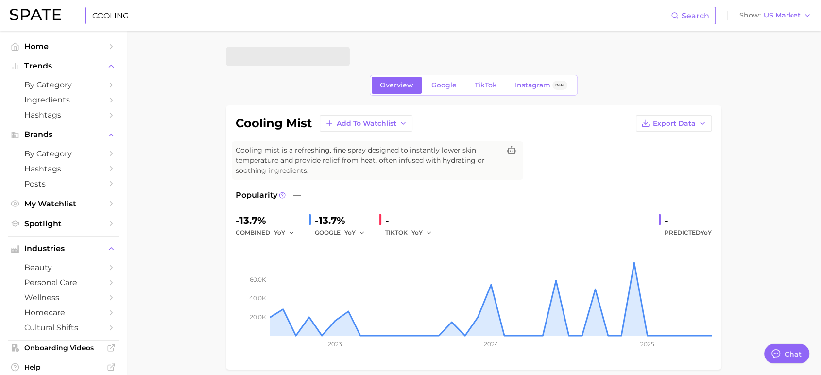
click at [175, 20] on input "COOLING" at bounding box center [380, 15] width 579 height 17
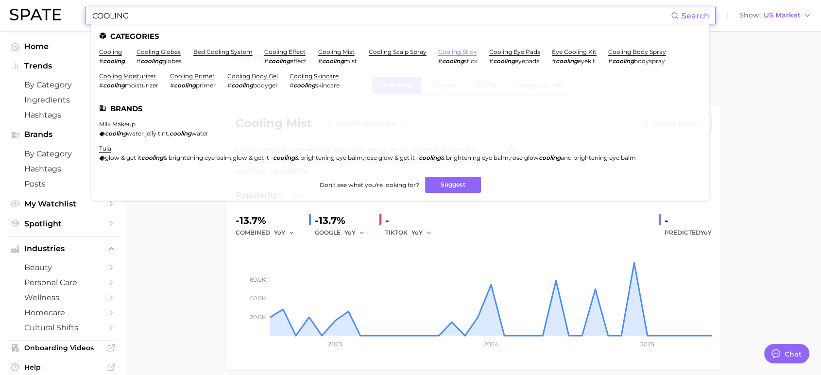
click at [453, 52] on link "cooling stick" at bounding box center [457, 51] width 38 height 7
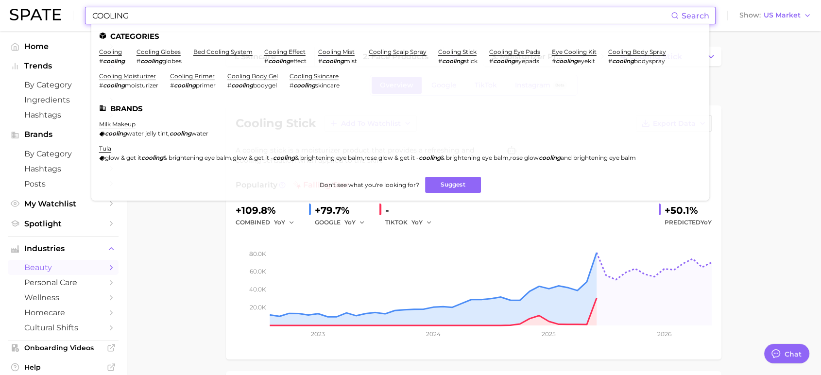
click at [536, 10] on input "COOLING" at bounding box center [380, 15] width 579 height 17
click at [525, 52] on link "cooling eye pads" at bounding box center [514, 51] width 51 height 7
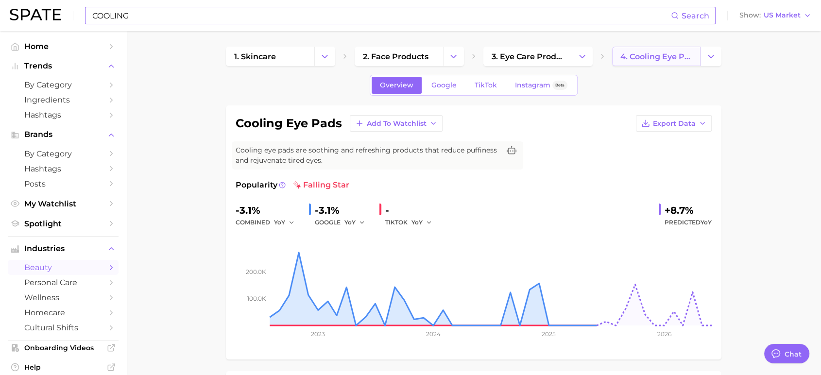
click at [698, 61] on link "4. cooling eye pads" at bounding box center [656, 56] width 88 height 19
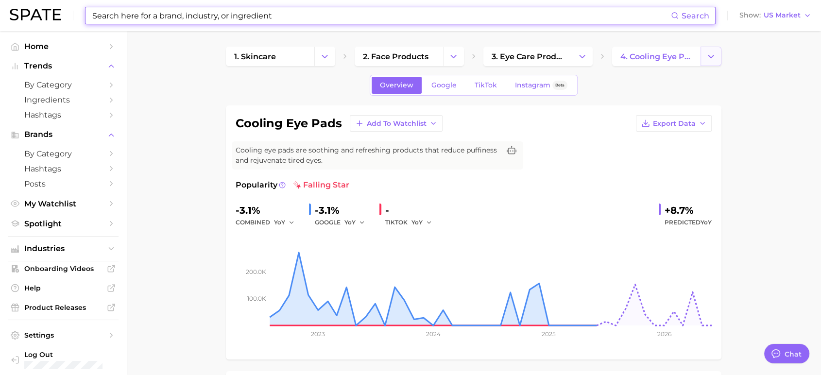
click at [706, 61] on icon "Change Category" at bounding box center [711, 56] width 10 height 10
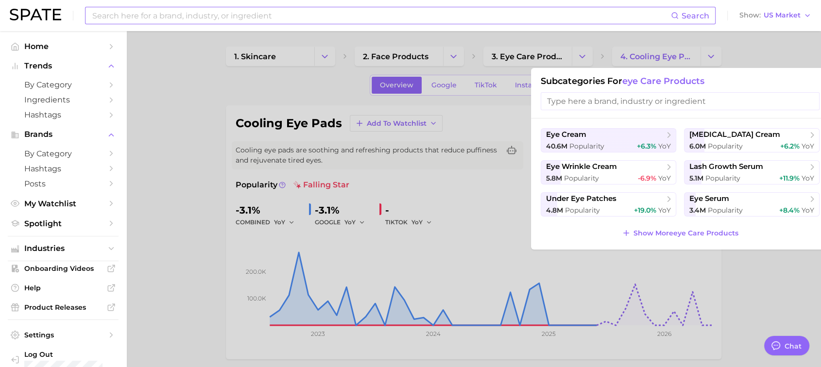
click at [371, 33] on div at bounding box center [410, 183] width 821 height 367
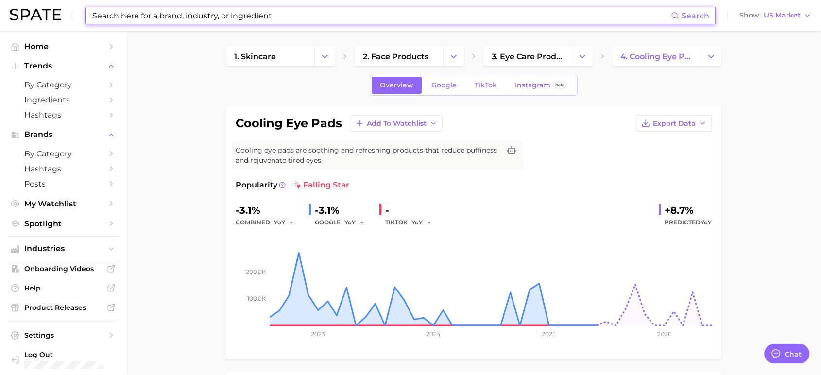
click at [358, 16] on input at bounding box center [380, 15] width 579 height 17
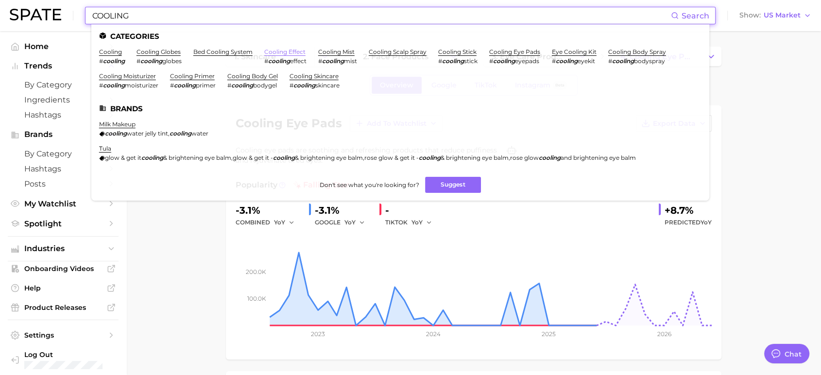
click at [273, 53] on link "cooling effect" at bounding box center [284, 51] width 41 height 7
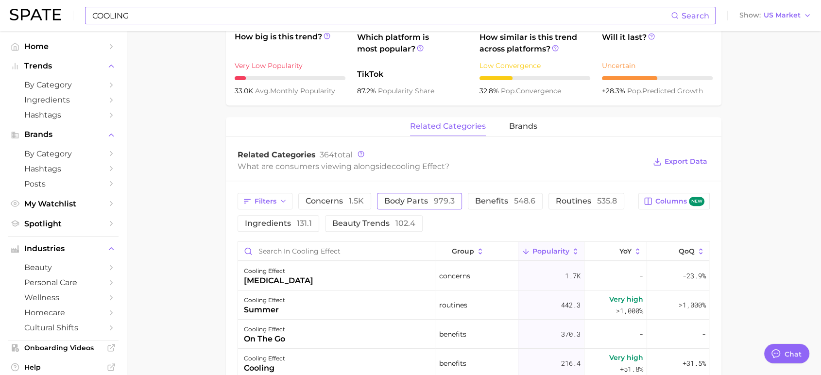
scroll to position [431, 0]
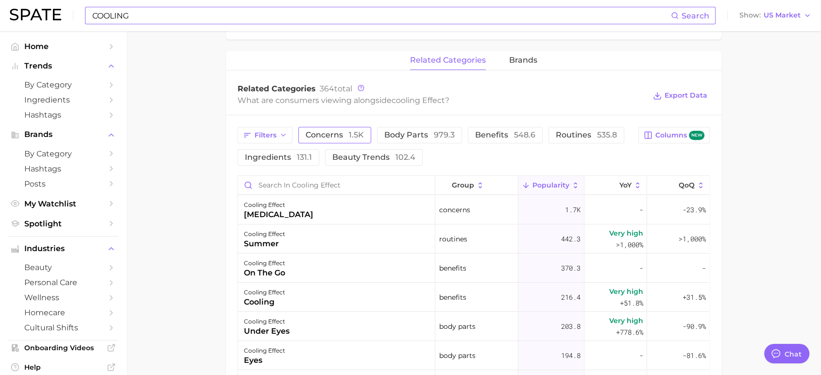
click at [333, 134] on span "concerns 1.5k" at bounding box center [335, 135] width 58 height 8
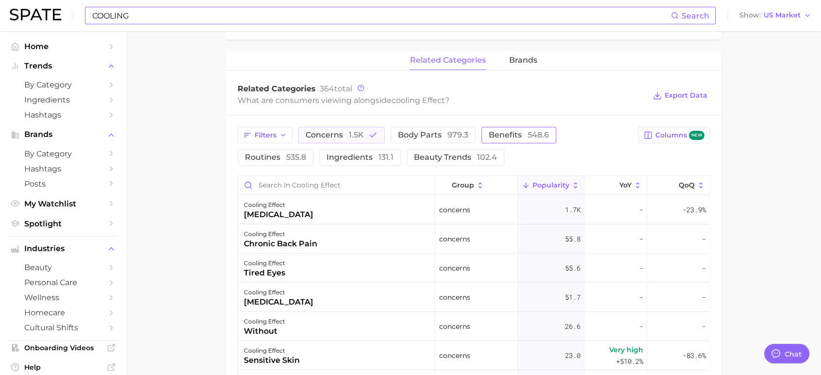
click at [513, 134] on span "benefits 548.6" at bounding box center [519, 135] width 60 height 8
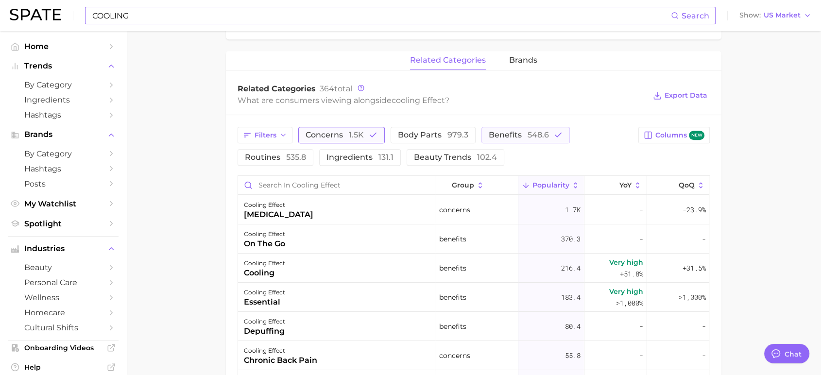
click at [361, 136] on span "1.5k" at bounding box center [356, 134] width 15 height 9
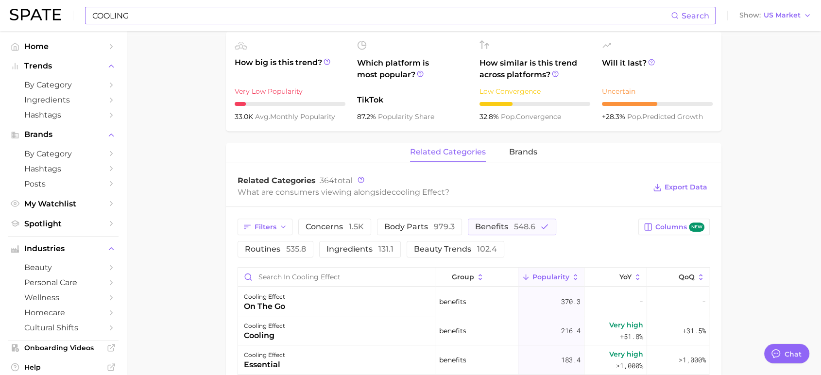
scroll to position [216, 0]
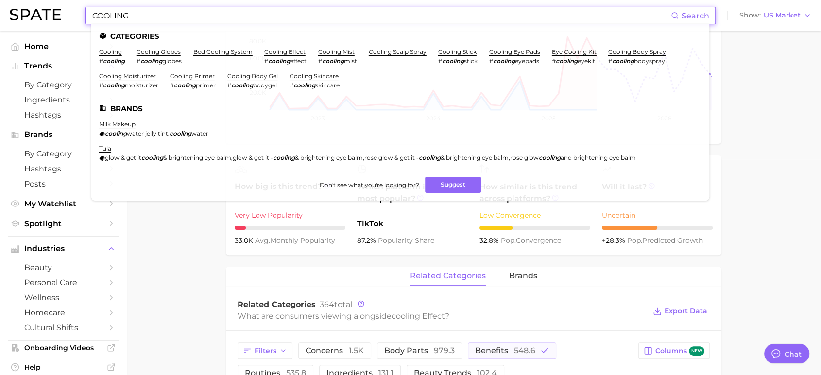
drag, startPoint x: 249, startPoint y: 20, endPoint x: 0, endPoint y: -51, distance: 258.7
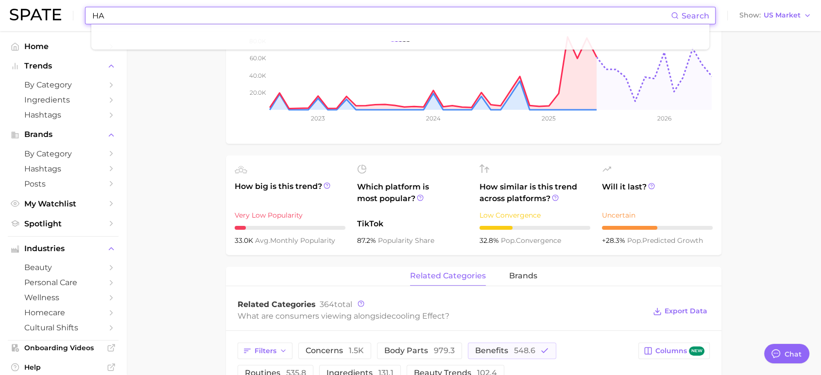
type input "H"
type input "SPF HAIR"
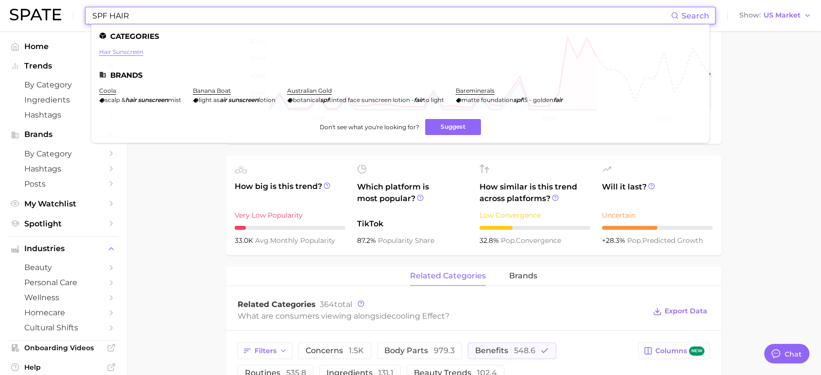
click at [119, 52] on link "hair sunscreen" at bounding box center [121, 51] width 44 height 7
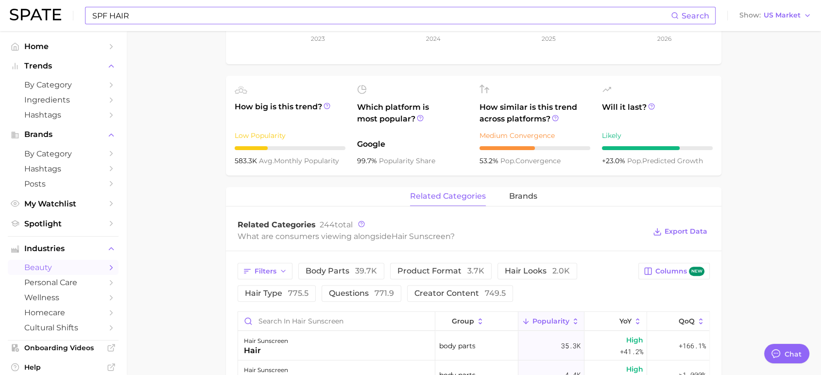
scroll to position [436, 0]
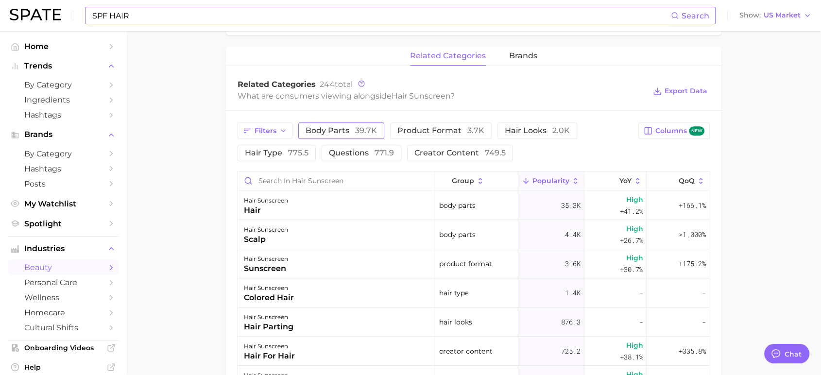
click at [326, 128] on span "body parts 39.7k" at bounding box center [341, 131] width 71 height 8
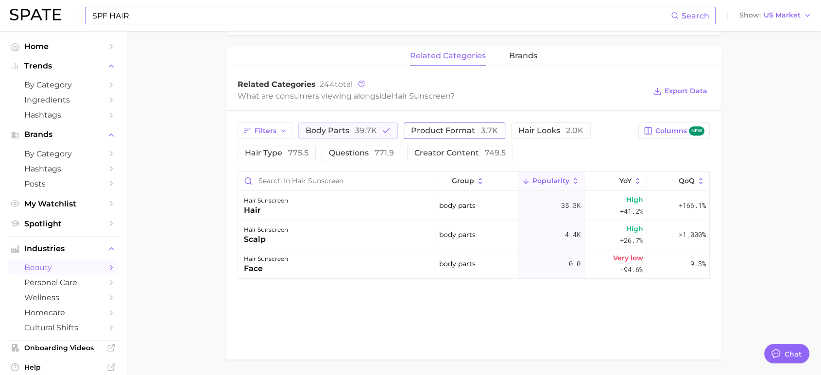
click at [442, 131] on span "product format 3.7k" at bounding box center [454, 131] width 87 height 8
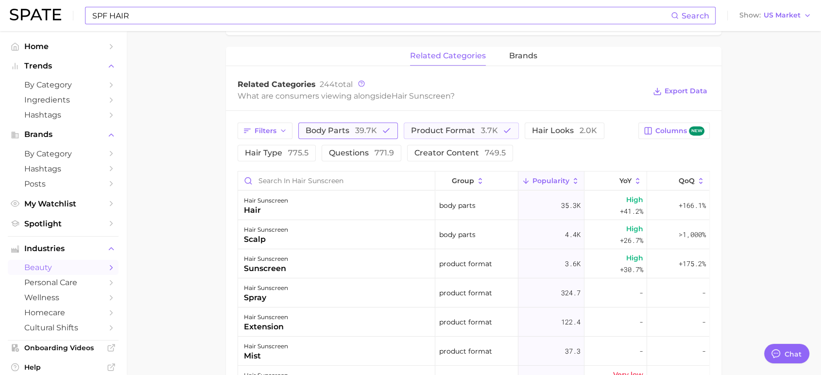
click at [339, 128] on span "body parts 39.7k" at bounding box center [341, 131] width 71 height 8
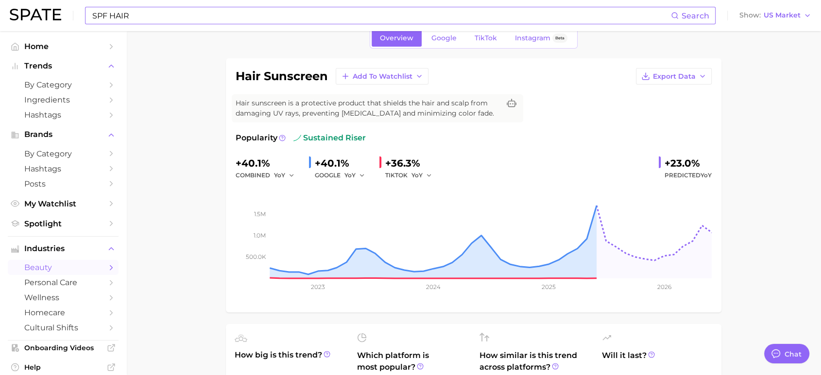
scroll to position [0, 0]
